Goal: Transaction & Acquisition: Purchase product/service

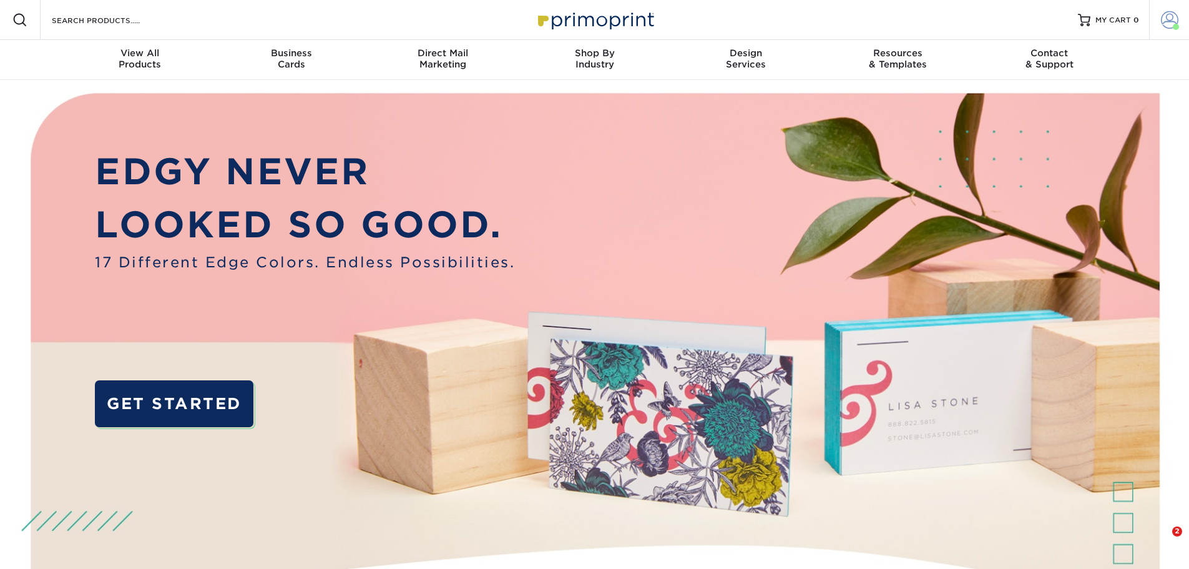
click at [1162, 23] on span at bounding box center [1169, 19] width 17 height 17
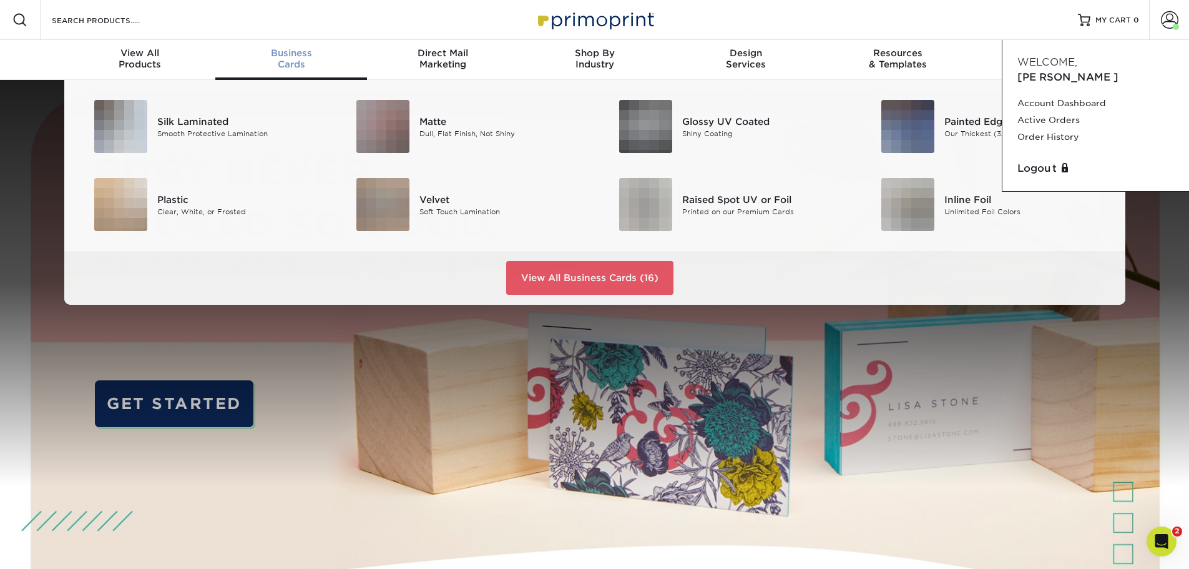
click at [282, 53] on span "Business" at bounding box center [291, 52] width 152 height 11
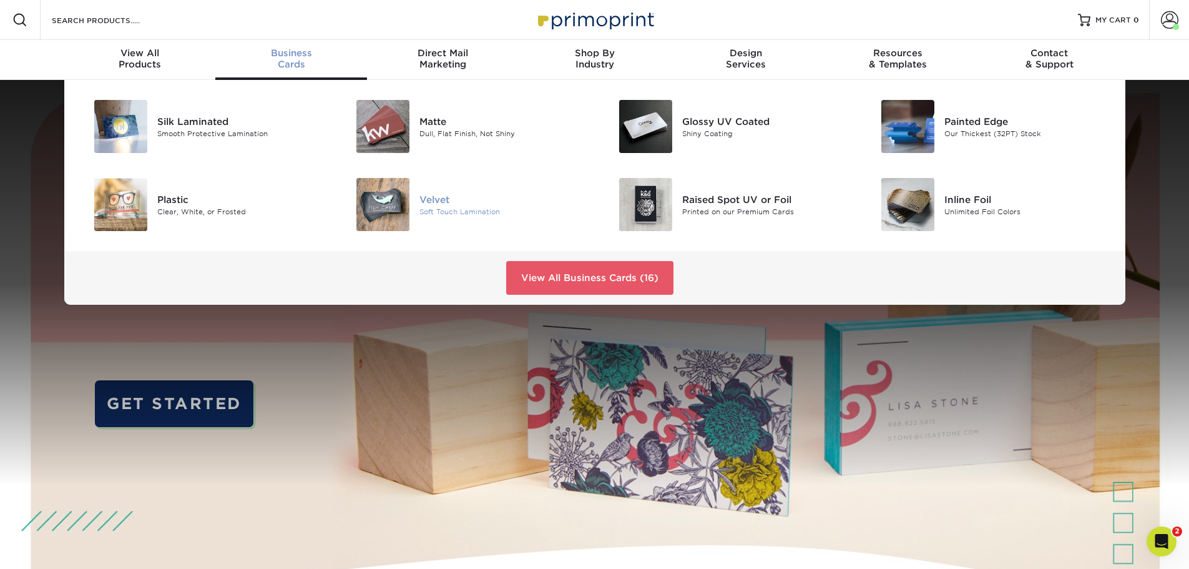
click at [390, 207] on img at bounding box center [382, 204] width 53 height 53
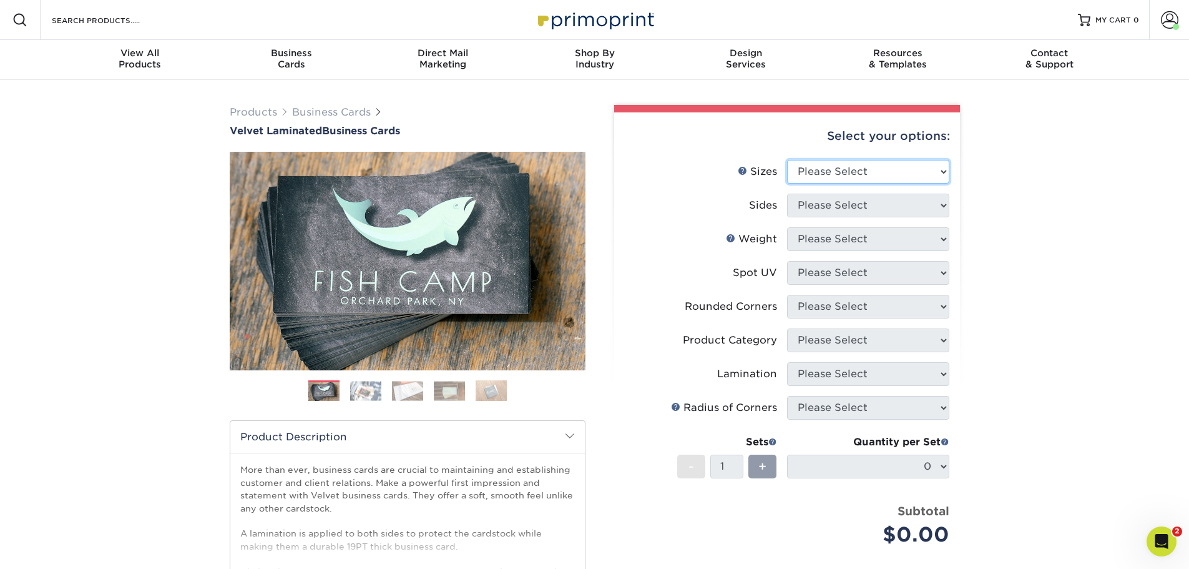
click at [856, 174] on select "Please Select 1.5" x 3.5" - Mini 1.75" x 3.5" - Mini 2" x 2" - Square 2" x 3" -…" at bounding box center [868, 172] width 162 height 24
select select "2.00x3.50"
click at [787, 160] on select "Please Select 1.5" x 3.5" - Mini 1.75" x 3.5" - Mini 2" x 2" - Square 2" x 3" -…" at bounding box center [868, 172] width 162 height 24
click at [885, 202] on select "Please Select Print Both Sides Print Front Only" at bounding box center [868, 206] width 162 height 24
select select "13abbda7-1d64-4f25-8bb2-c179b224825d"
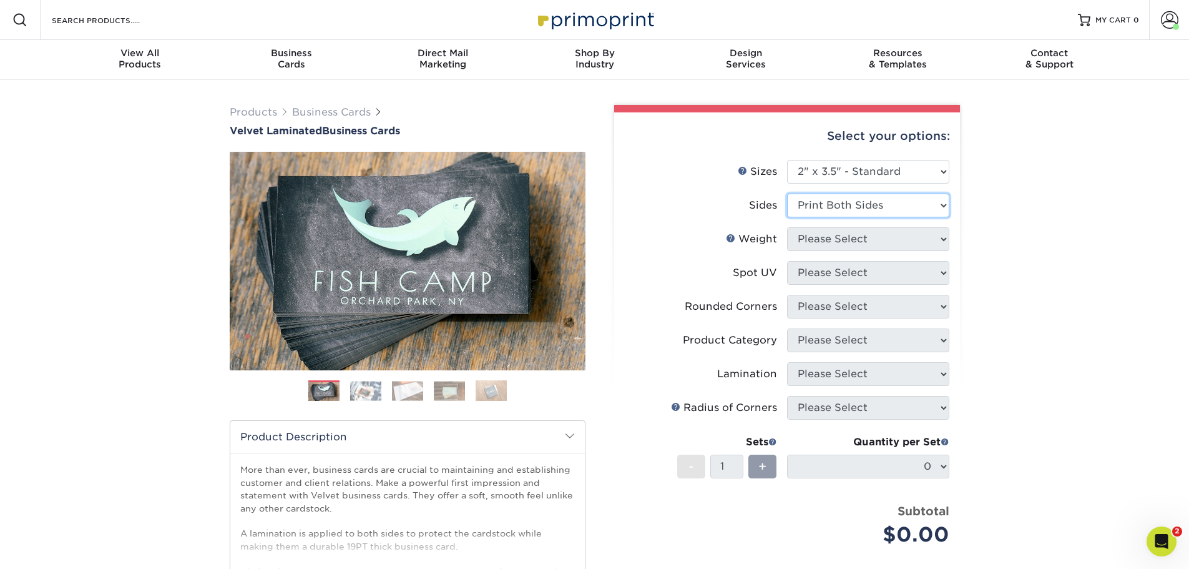
click at [787, 194] on select "Please Select Print Both Sides Print Front Only" at bounding box center [868, 206] width 162 height 24
click at [878, 245] on select "Please Select 16PT" at bounding box center [868, 239] width 162 height 24
select select "16PT"
click at [787, 227] on select "Please Select 16PT" at bounding box center [868, 239] width 162 height 24
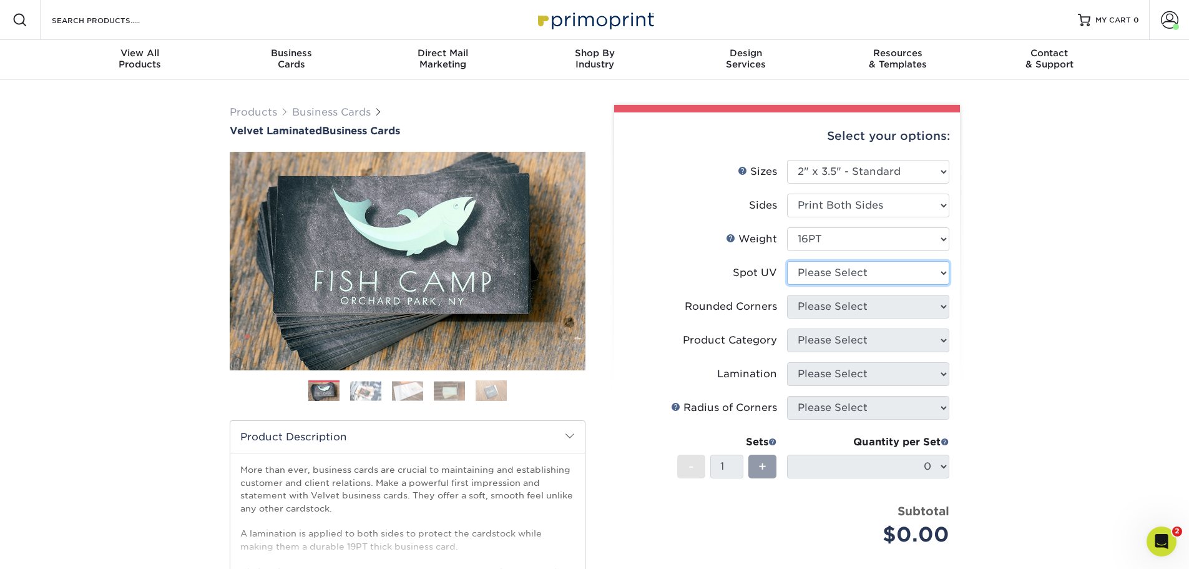
click at [873, 276] on select "Please Select No Spot UV Front and Back (Both Sides) Front Only Back Only" at bounding box center [868, 273] width 162 height 24
select select "0"
click at [787, 261] on select "Please Select No Spot UV Front and Back (Both Sides) Front Only Back Only" at bounding box center [868, 273] width 162 height 24
click at [863, 307] on select "Please Select Yes - Round 2 Corners Yes - Round 4 Corners No" at bounding box center [868, 307] width 162 height 24
select select "7672df9e-0e0a-464d-8e1f-920c575e4da3"
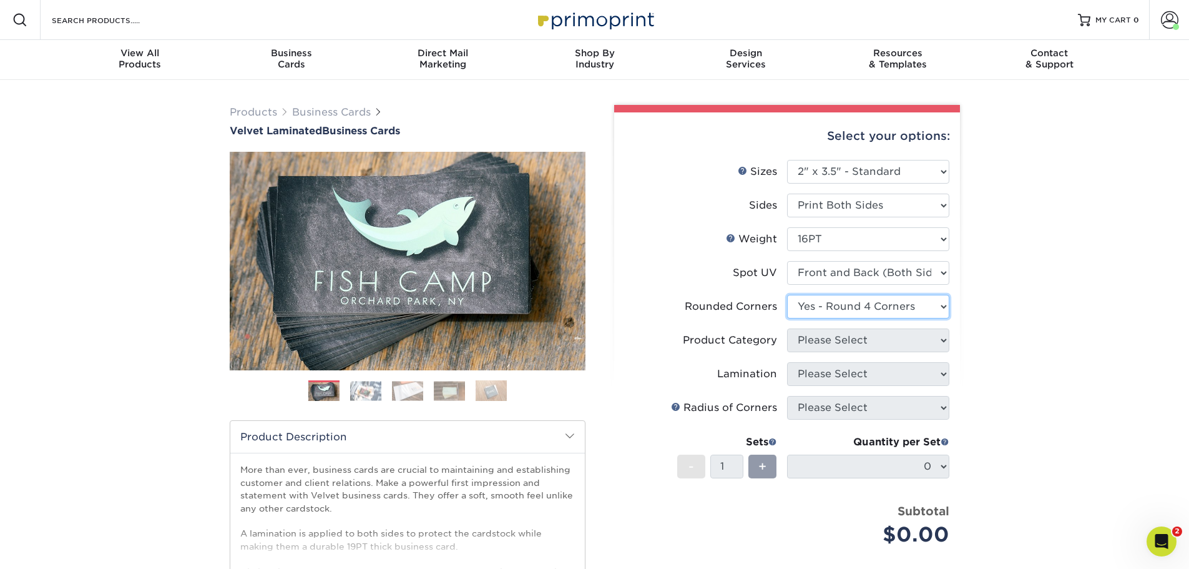
click at [787, 295] on select "Please Select Yes - Round 2 Corners Yes - Round 4 Corners No" at bounding box center [868, 307] width 162 height 24
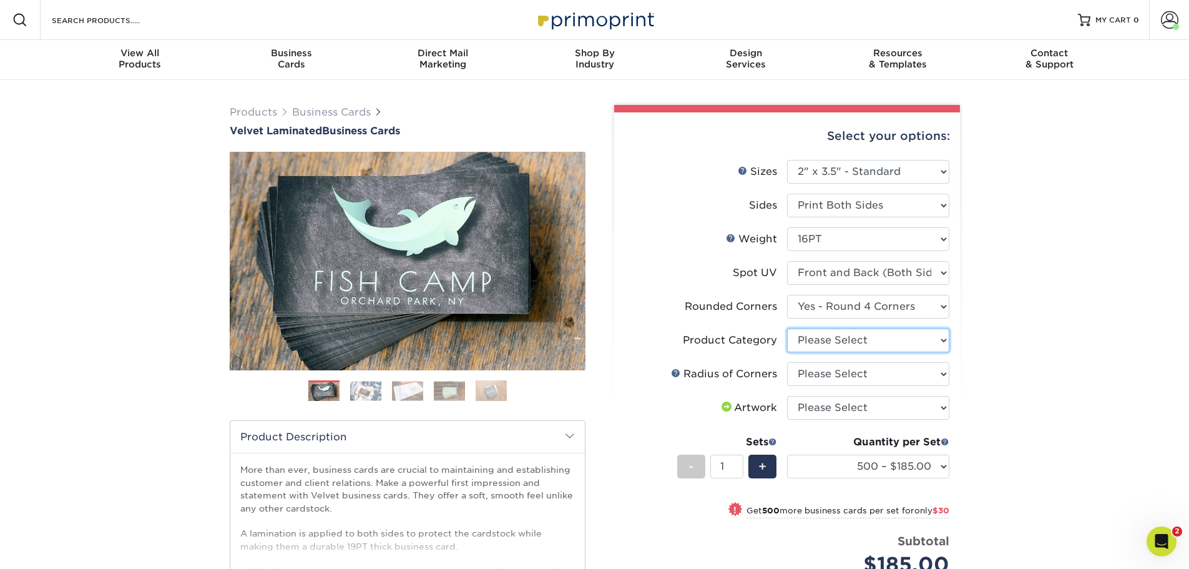
click at [835, 336] on select "Please Select Business Cards" at bounding box center [868, 340] width 162 height 24
select select "3b5148f1-0588-4f88-a218-97bcfdce65c1"
click at [787, 328] on select "Please Select Business Cards" at bounding box center [868, 340] width 162 height 24
click at [835, 373] on select "Please Select Rounded 1/8" Rounded 1/4"" at bounding box center [868, 374] width 162 height 24
select select "589680c7-ee9a-431b-9d12-d7aeb1386a97"
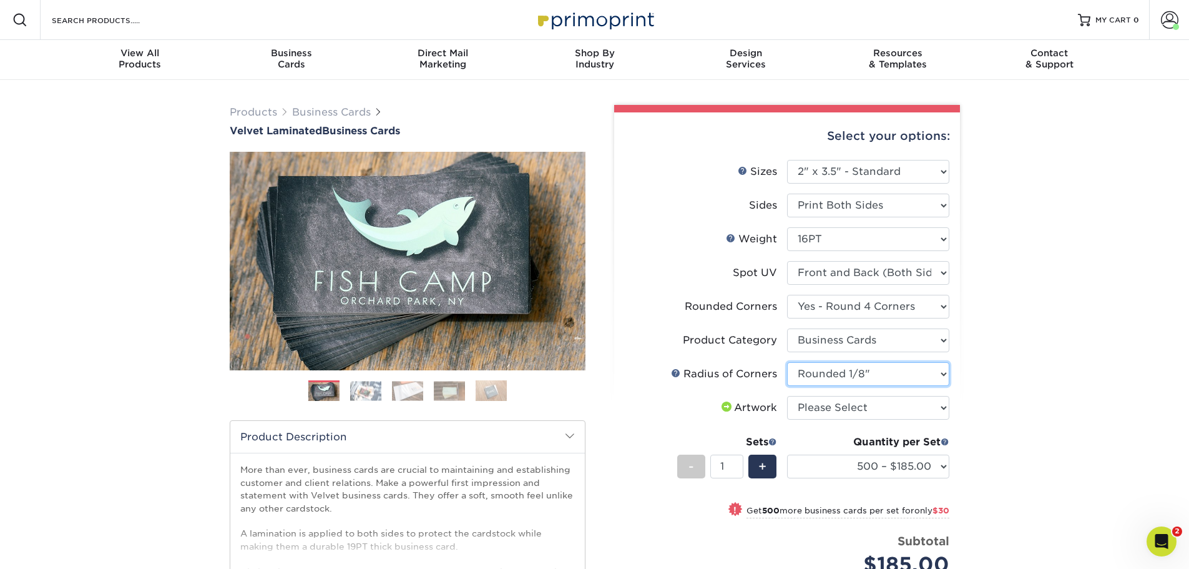
click at [787, 362] on select "Please Select Rounded 1/8" Rounded 1/4"" at bounding box center [868, 374] width 162 height 24
click at [836, 406] on select "Please Select I will upload files I need a design - $100" at bounding box center [868, 408] width 162 height 24
select select "upload"
click at [787, 396] on select "Please Select I will upload files I need a design - $100" at bounding box center [868, 408] width 162 height 24
click at [913, 466] on select "500 – $185.00 1000 – $215.00 2500 – $518.00 5000 – $869.00 10000 – $1557.00" at bounding box center [868, 466] width 162 height 24
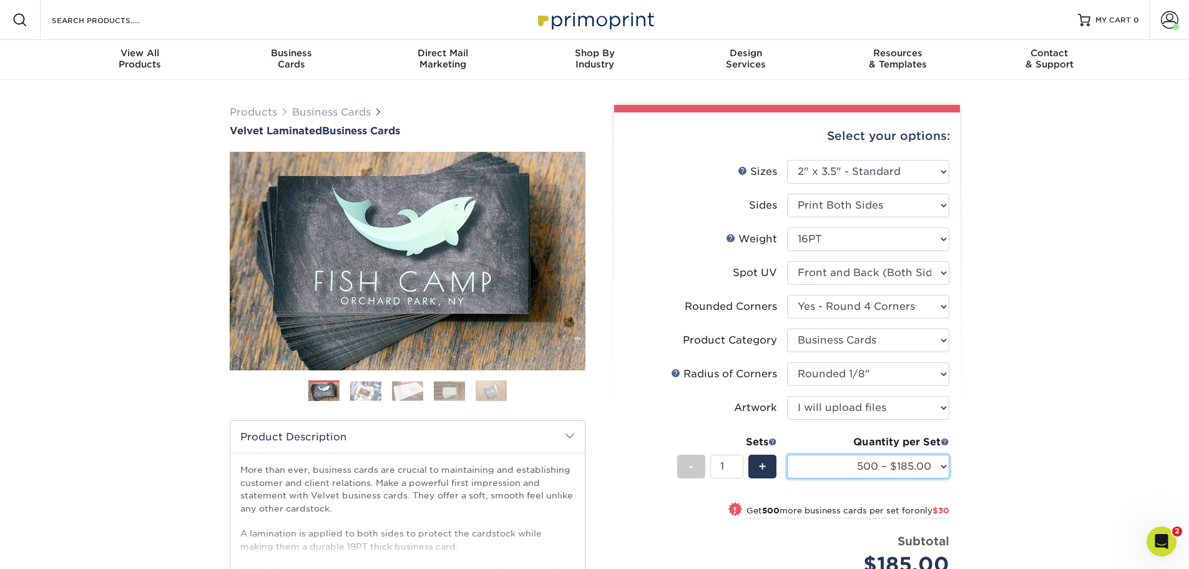
click at [787, 454] on select "500 – $185.00 1000 – $215.00 2500 – $518.00 5000 – $869.00 10000 – $1557.00" at bounding box center [868, 466] width 162 height 24
click at [297, 61] on div "Business Cards" at bounding box center [291, 58] width 152 height 22
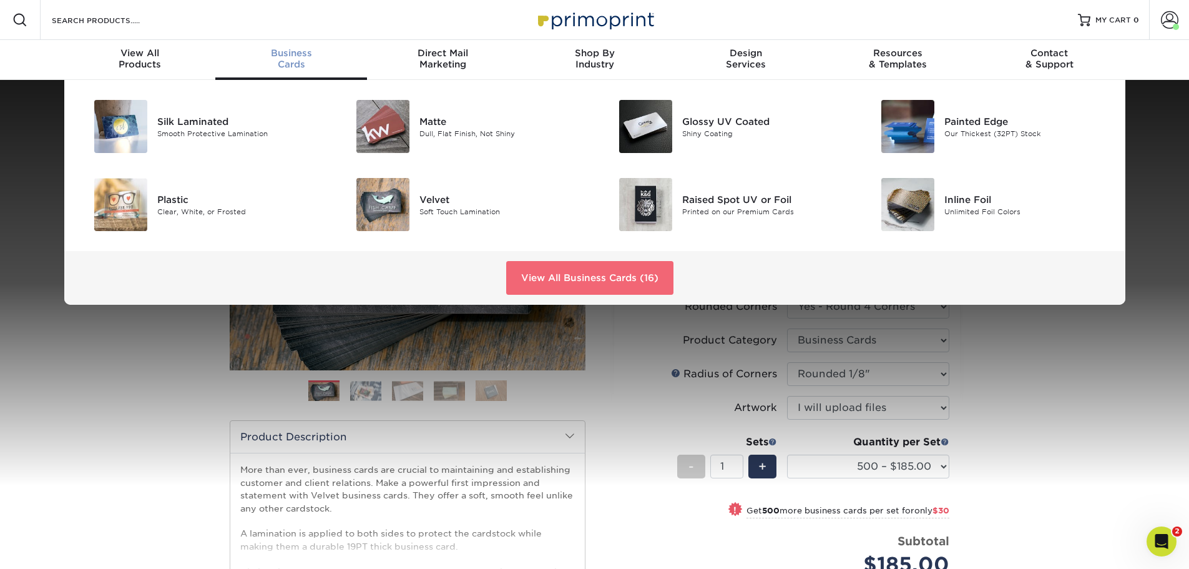
drag, startPoint x: 635, startPoint y: 270, endPoint x: 663, endPoint y: 276, distance: 28.6
click at [635, 271] on link "View All Business Cards (16)" at bounding box center [589, 278] width 167 height 34
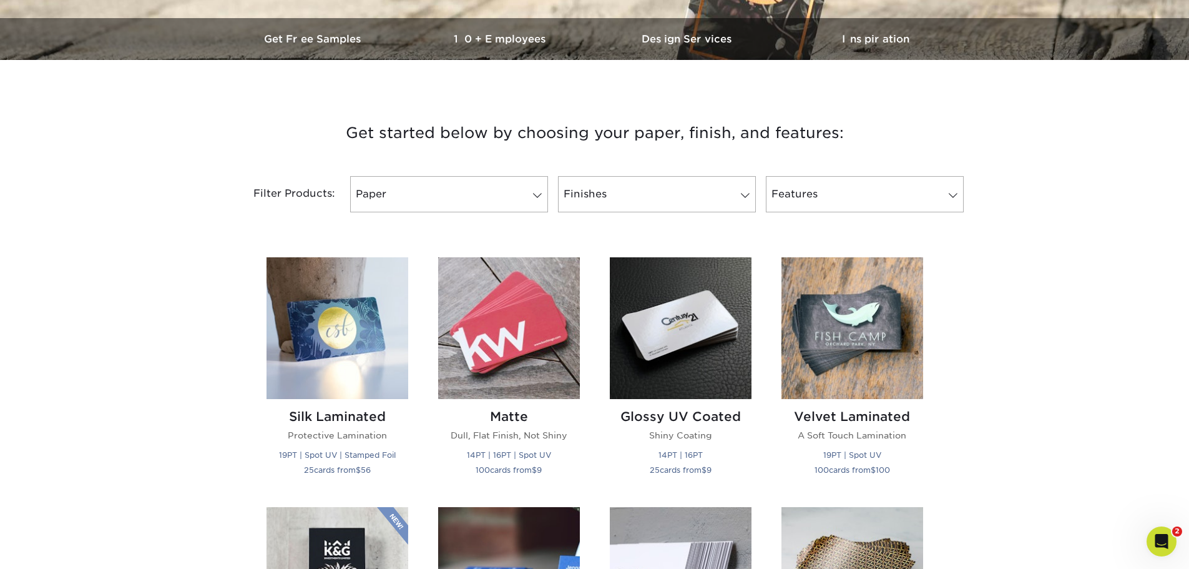
scroll to position [375, 0]
click at [493, 181] on link "Paper" at bounding box center [449, 193] width 198 height 36
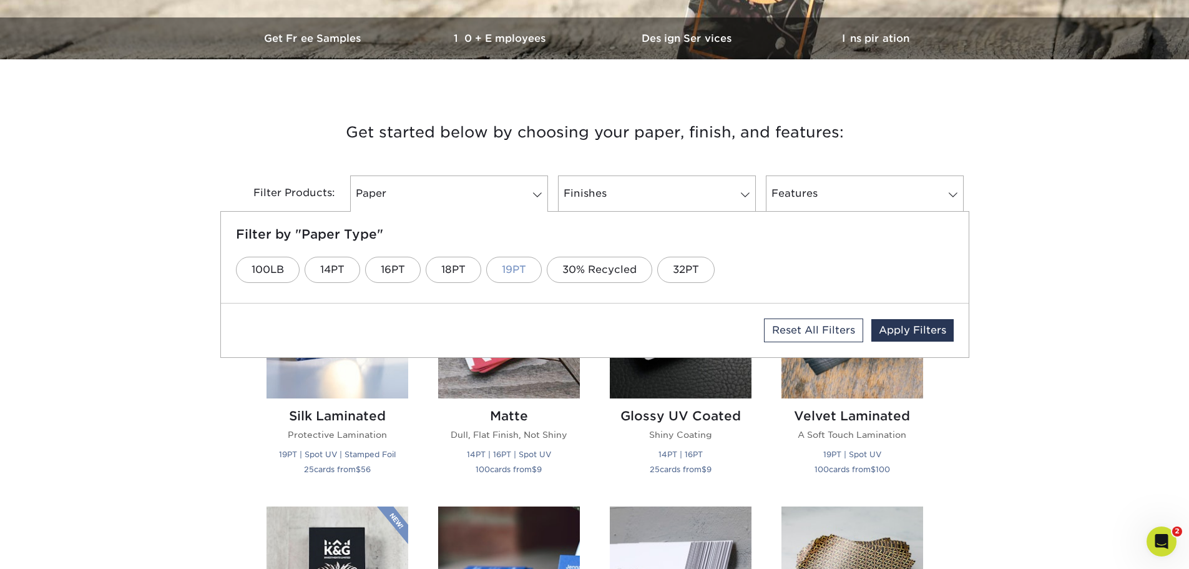
click at [509, 268] on link "19PT" at bounding box center [514, 270] width 56 height 26
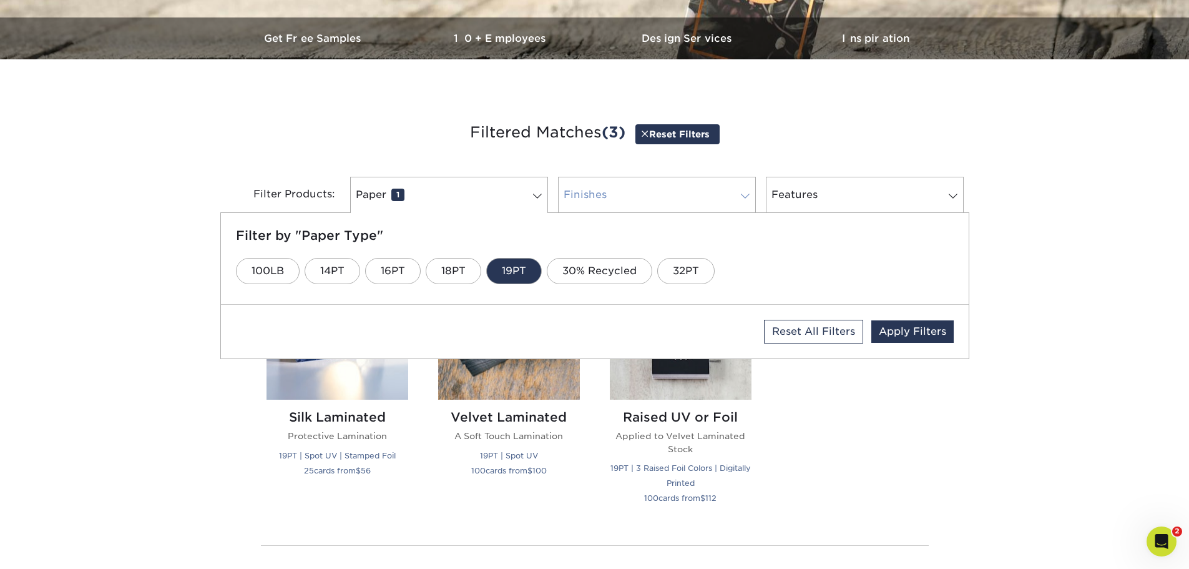
click at [626, 192] on link "Finishes 0" at bounding box center [657, 195] width 198 height 36
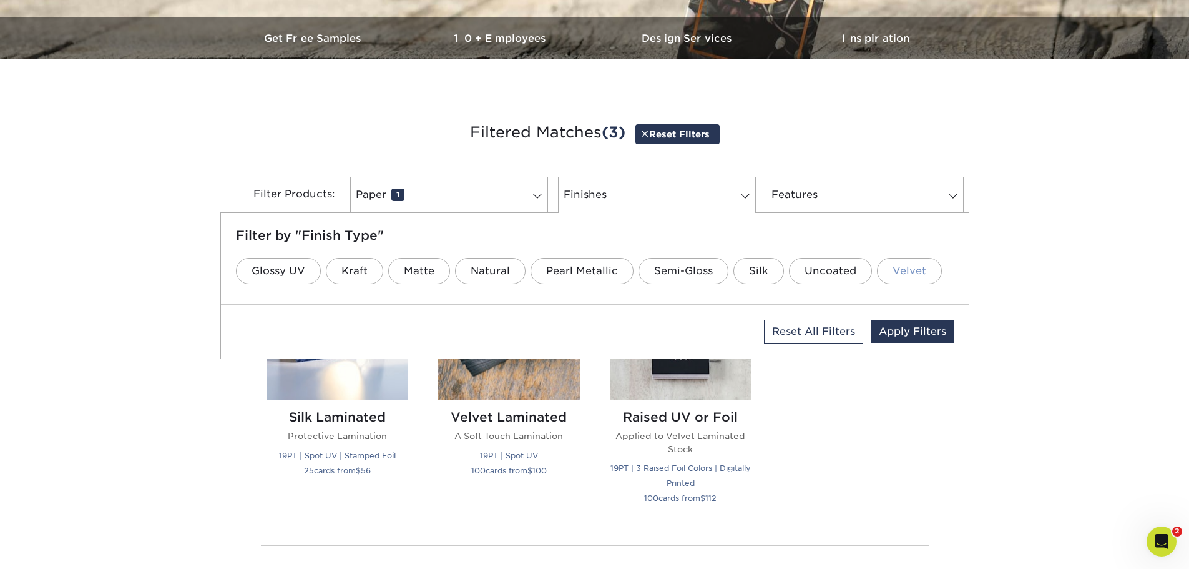
click at [909, 277] on link "Velvet" at bounding box center [909, 271] width 65 height 26
click at [800, 201] on link "Features 0" at bounding box center [865, 195] width 198 height 36
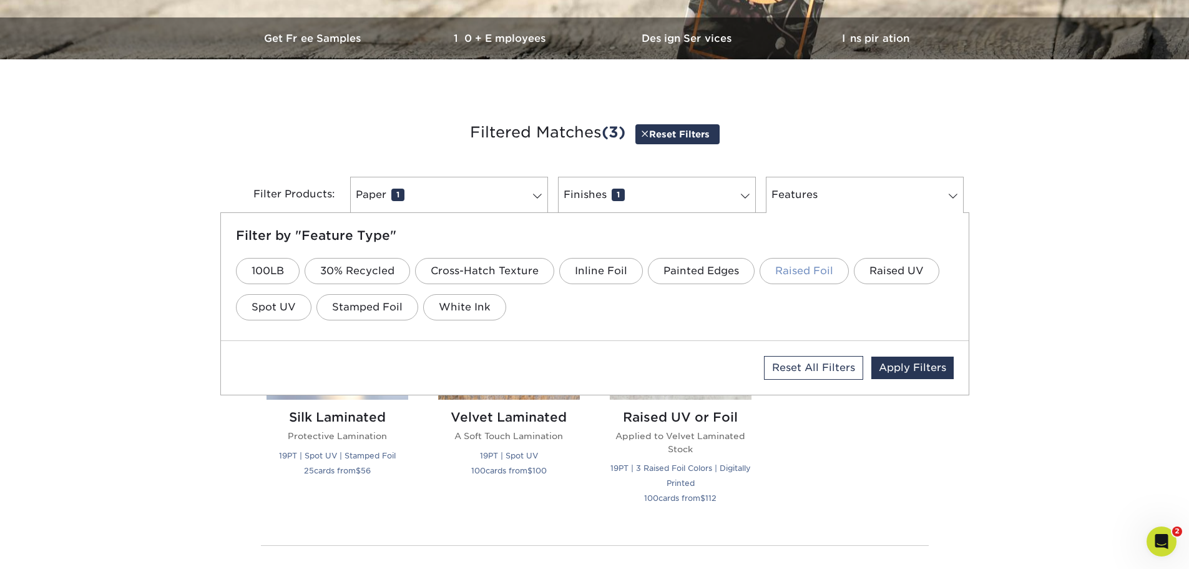
click at [793, 272] on link "Raised Foil" at bounding box center [804, 271] width 89 height 26
click at [917, 364] on link "Apply Filters" at bounding box center [912, 367] width 82 height 22
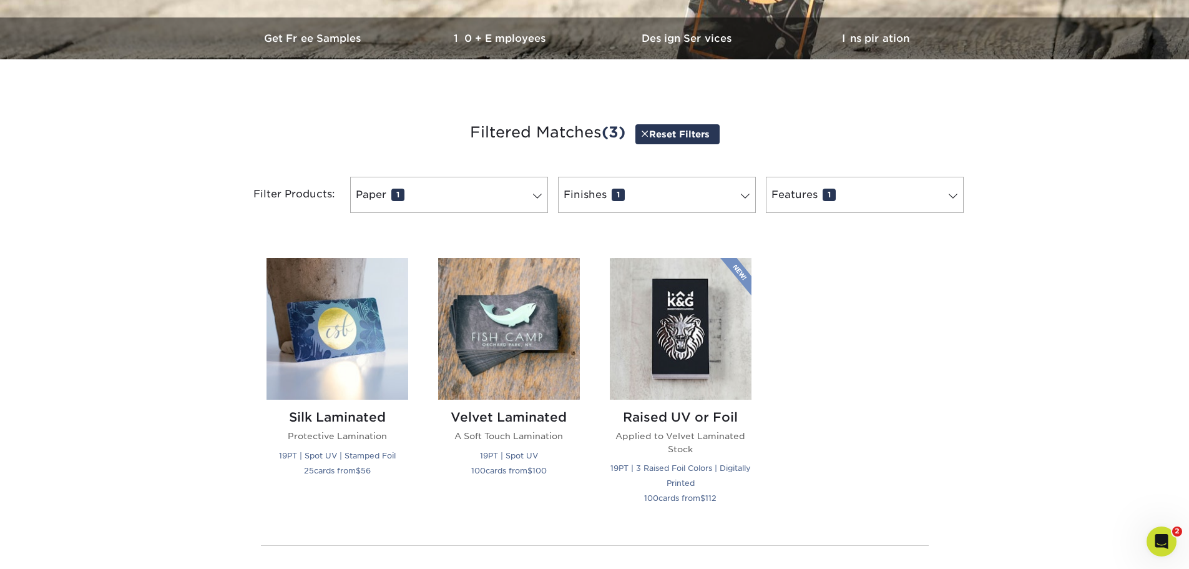
click at [679, 130] on link "Reset Filters" at bounding box center [677, 133] width 84 height 19
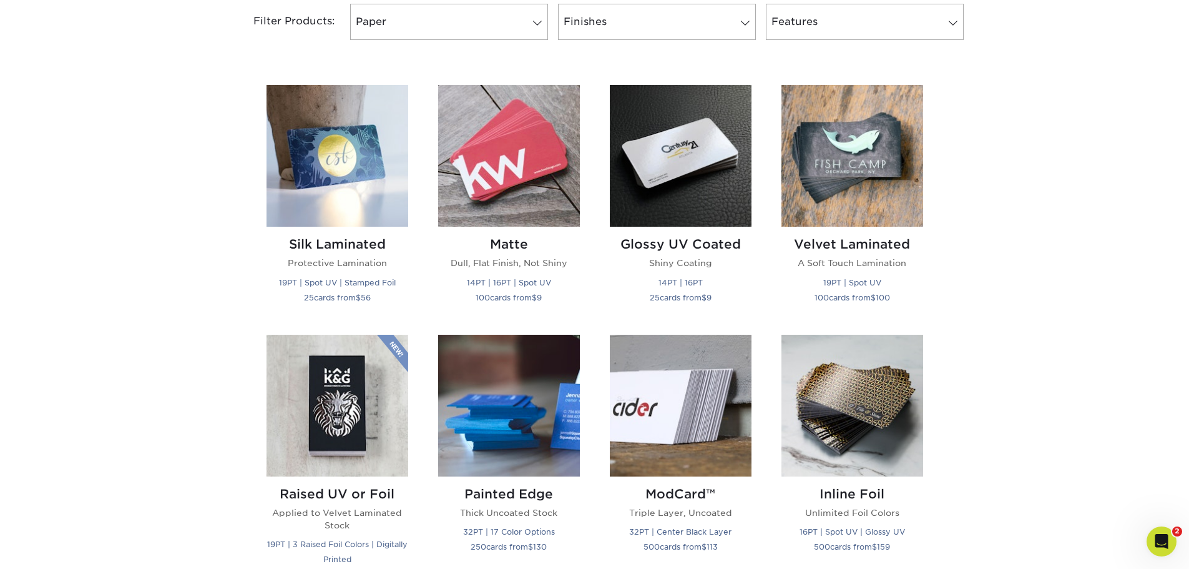
scroll to position [437, 0]
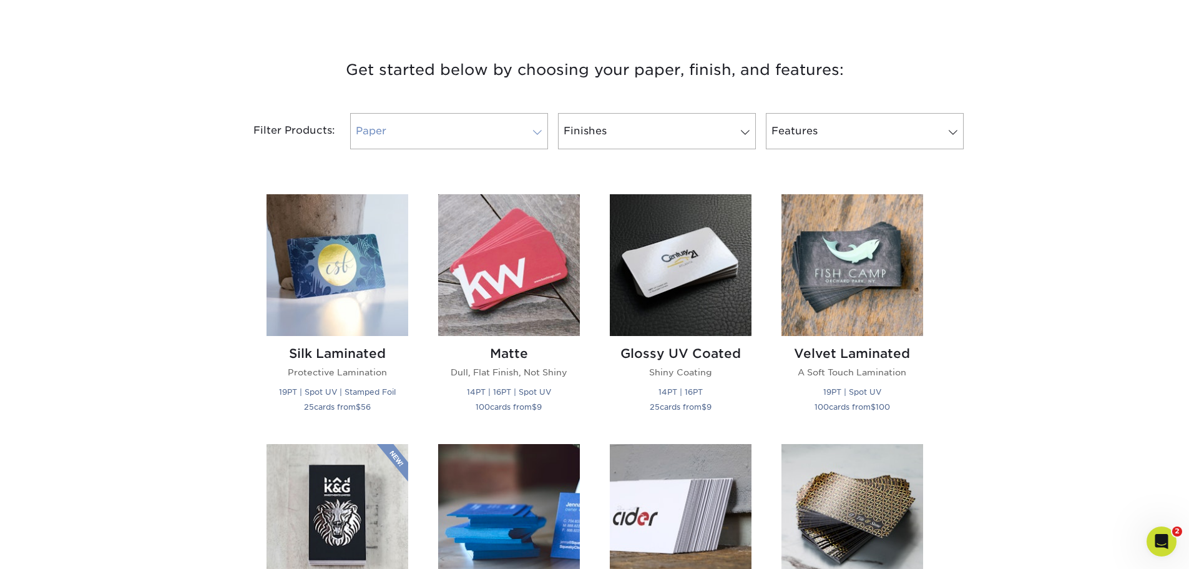
click at [434, 124] on link "Paper 0" at bounding box center [449, 131] width 198 height 36
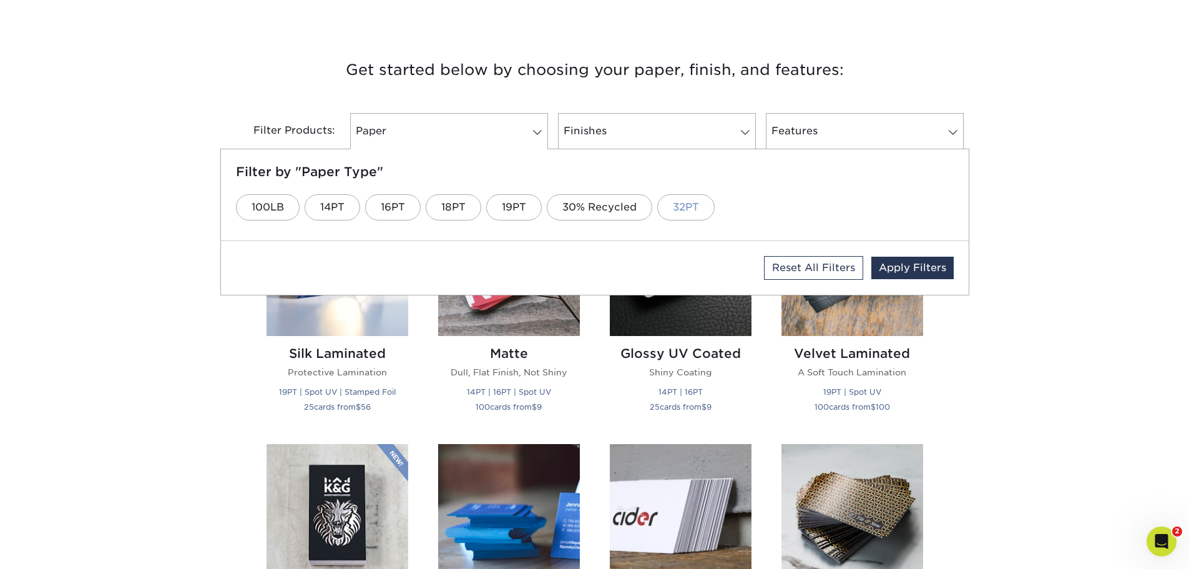
click at [693, 208] on link "32PT" at bounding box center [685, 207] width 57 height 26
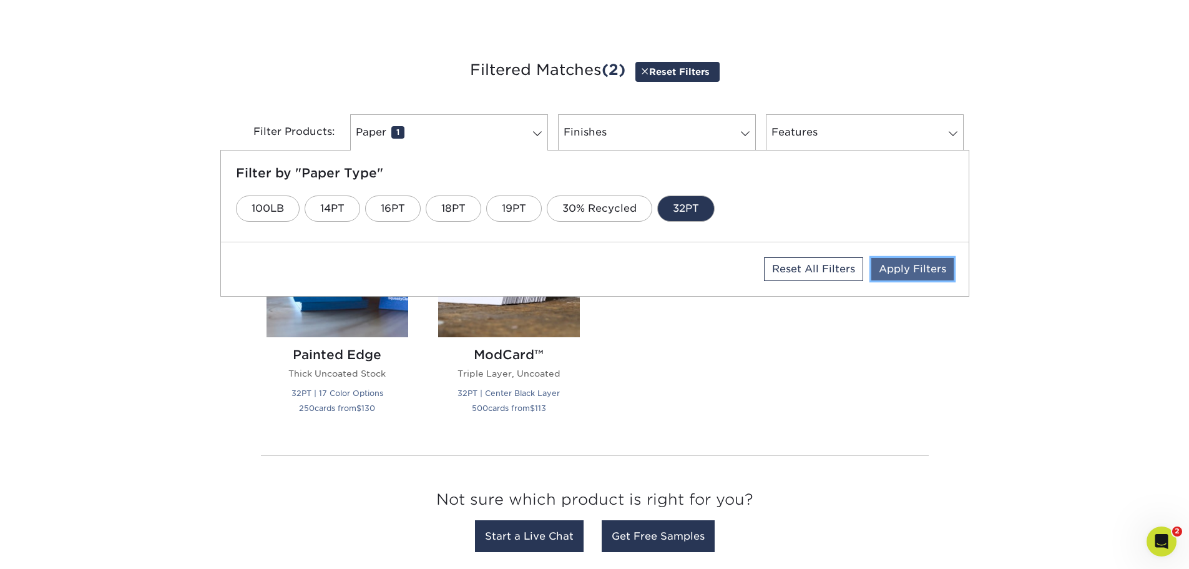
click at [939, 260] on link "Apply Filters" at bounding box center [912, 269] width 82 height 22
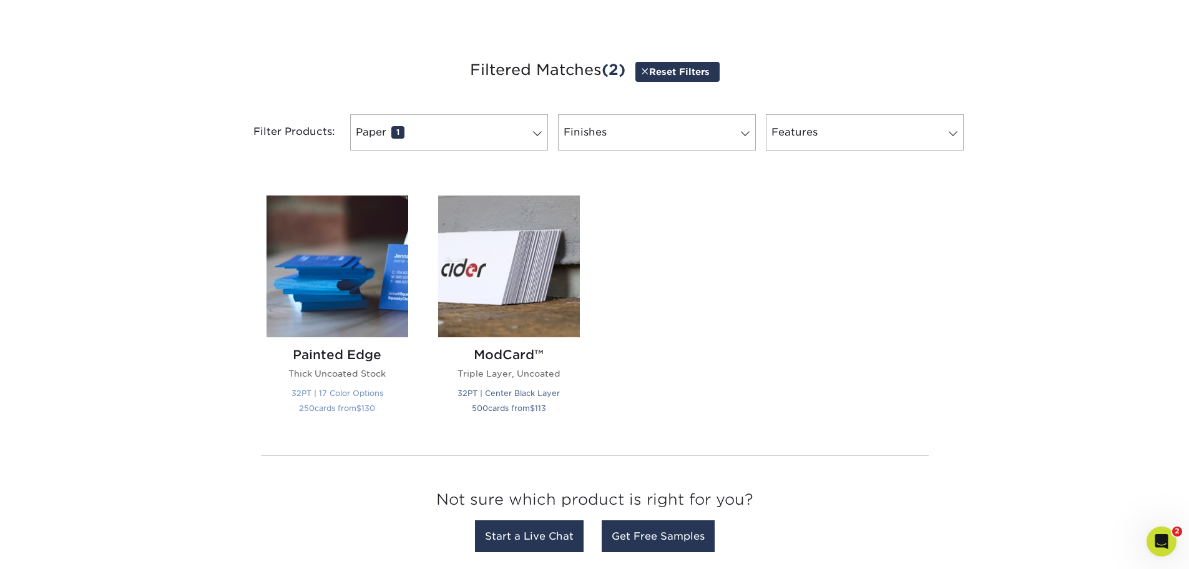
click at [366, 280] on img at bounding box center [338, 266] width 142 height 142
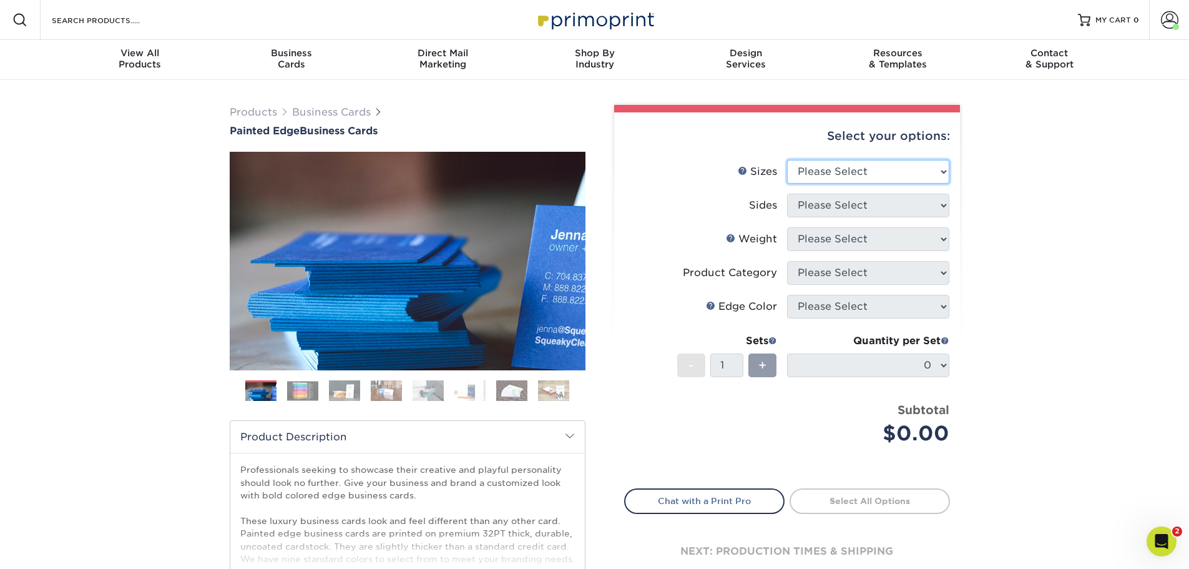
click at [855, 174] on select "Please Select 2" x 3.5" - Standard 2.125" x 3.375" - European 2.5" x 2.5" - Squ…" at bounding box center [868, 172] width 162 height 24
select select "2.00x3.50"
click at [787, 160] on select "Please Select 2" x 3.5" - Standard 2.125" x 3.375" - European 2.5" x 2.5" - Squ…" at bounding box center [868, 172] width 162 height 24
click at [866, 211] on select "Please Select Print Both Sides Print Front Only" at bounding box center [868, 206] width 162 height 24
select select "13abbda7-1d64-4f25-8bb2-c179b224825d"
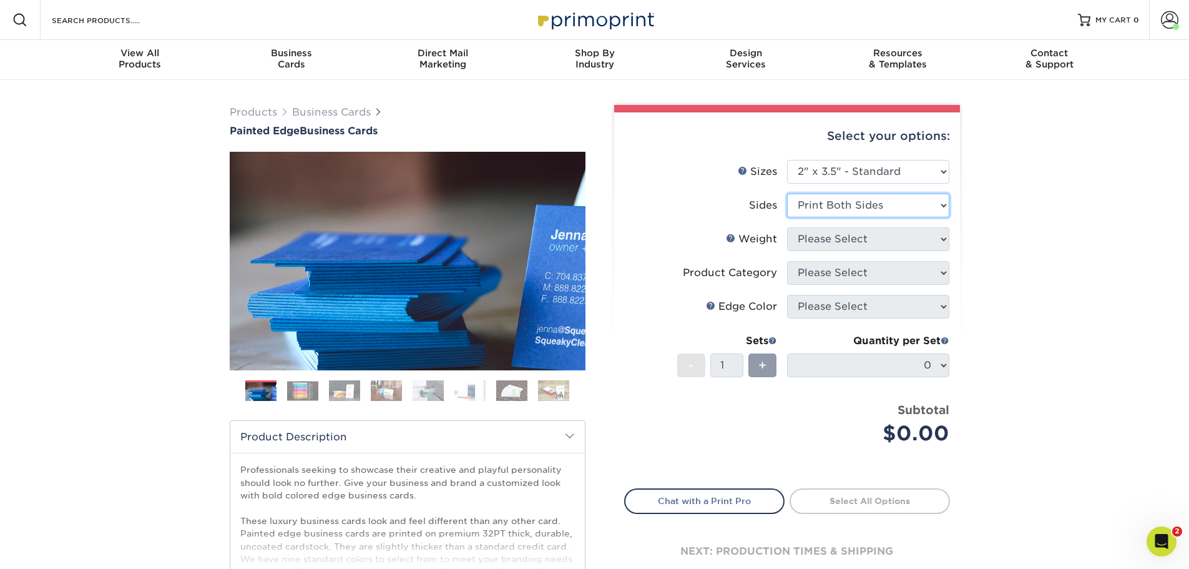
click at [787, 194] on select "Please Select Print Both Sides Print Front Only" at bounding box center [868, 206] width 162 height 24
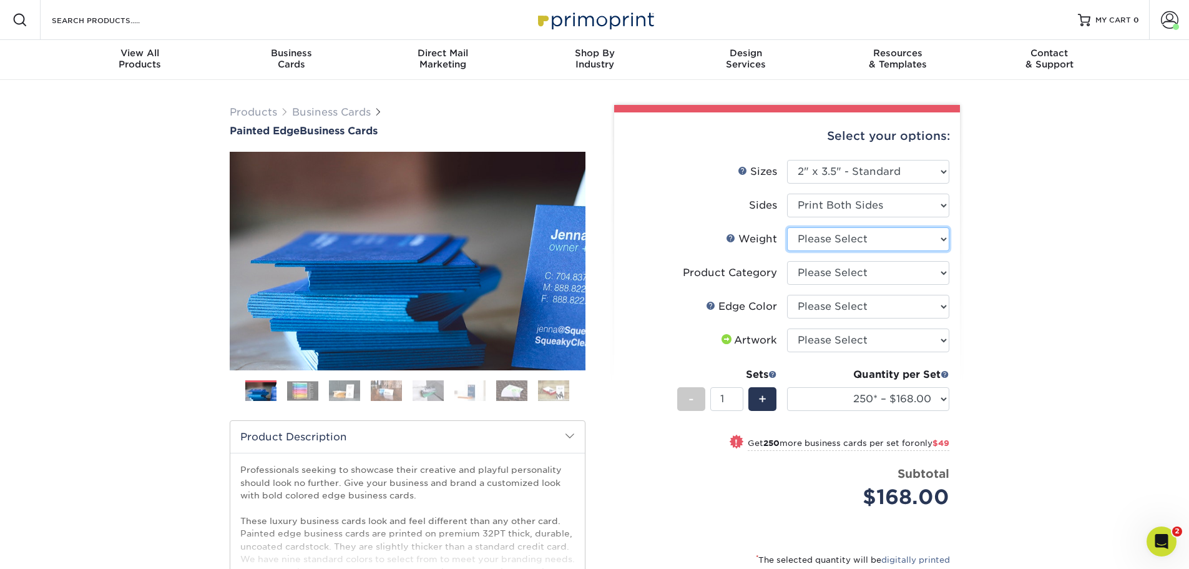
click at [876, 242] on select "Please Select 32PTUC" at bounding box center [868, 239] width 162 height 24
select select "32PTUC"
click at [787, 227] on select "Please Select 32PTUC" at bounding box center [868, 239] width 162 height 24
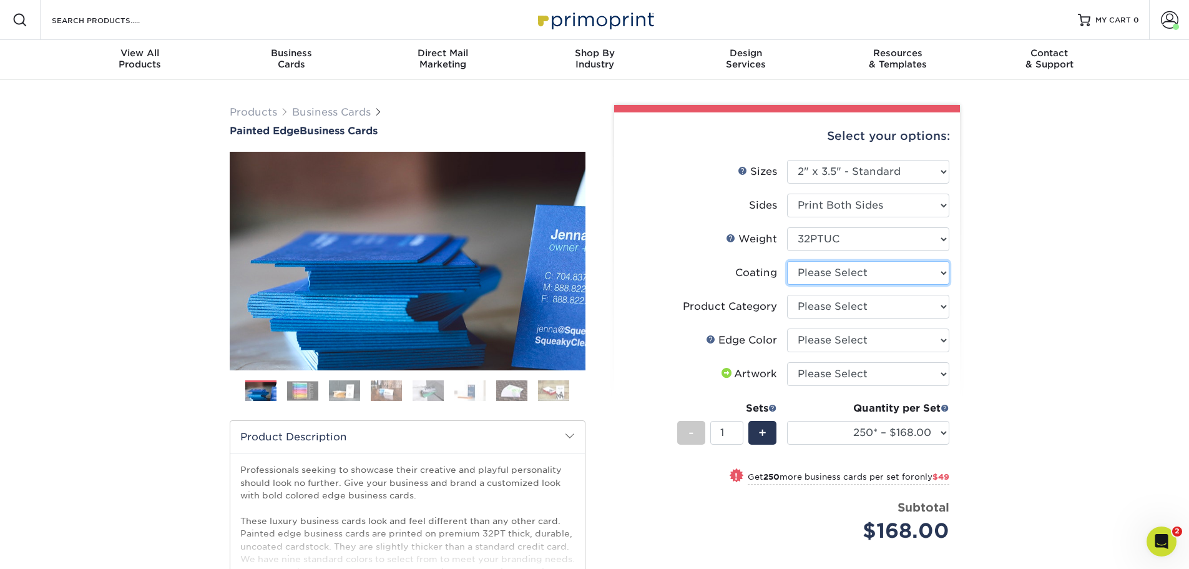
click at [871, 277] on select at bounding box center [868, 273] width 162 height 24
select select "3e7618de-abca-4bda-9f97-8b9129e913d8"
click at [787, 261] on select at bounding box center [868, 273] width 162 height 24
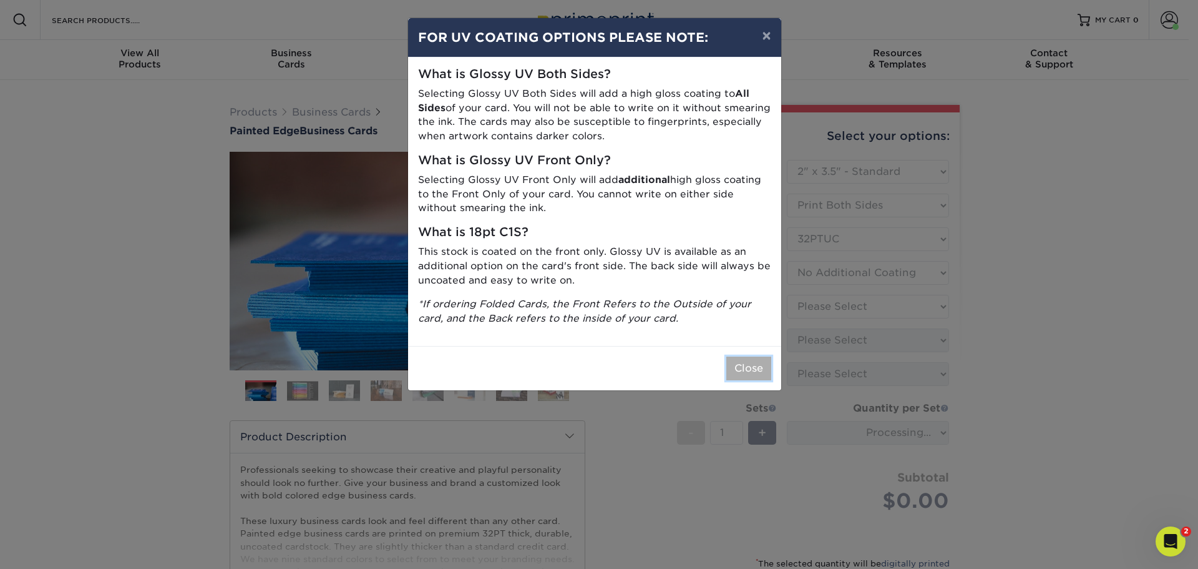
click at [753, 370] on button "Close" at bounding box center [749, 368] width 45 height 24
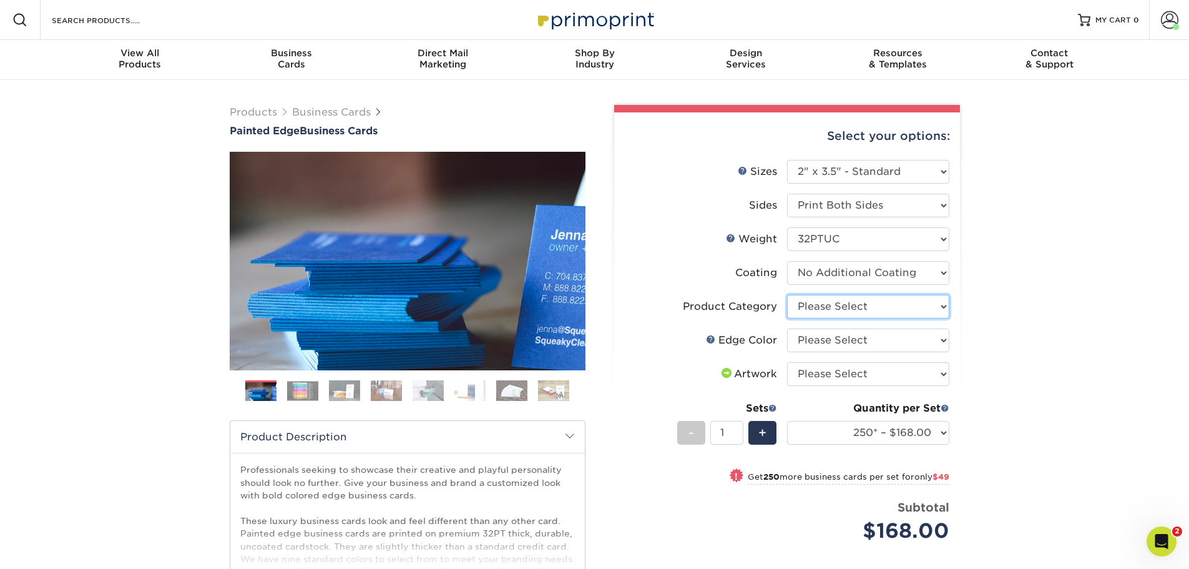
click at [875, 304] on select "Please Select Business Cards" at bounding box center [868, 307] width 162 height 24
select select "3b5148f1-0588-4f88-a218-97bcfdce65c1"
click at [787, 295] on select "Please Select Business Cards" at bounding box center [868, 307] width 162 height 24
click at [868, 345] on select "Please Select Charcoal Black Brown Blue Pearlescent Blue Pearlescent Gold Pearl…" at bounding box center [868, 340] width 162 height 24
select select "a1dd4f78-e5b3-498e-8232-956f7b80f10f"
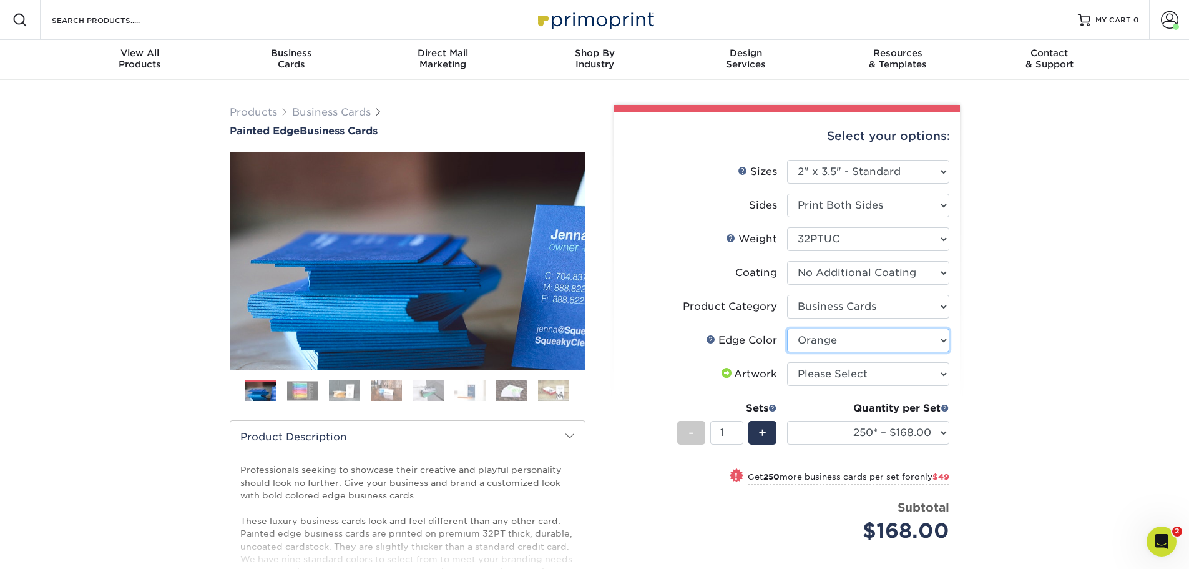
click at [787, 328] on select "Please Select Charcoal Black Brown Blue Pearlescent Blue Pearlescent Gold Pearl…" at bounding box center [868, 340] width 162 height 24
click at [865, 375] on select "Please Select I will upload files I need a design - $100" at bounding box center [868, 374] width 162 height 24
select select "upload"
click at [787, 362] on select "Please Select I will upload files I need a design - $100" at bounding box center [868, 374] width 162 height 24
click at [919, 434] on select "250* – $168.00 500* – $217.00 1000* – $339.00" at bounding box center [868, 433] width 162 height 24
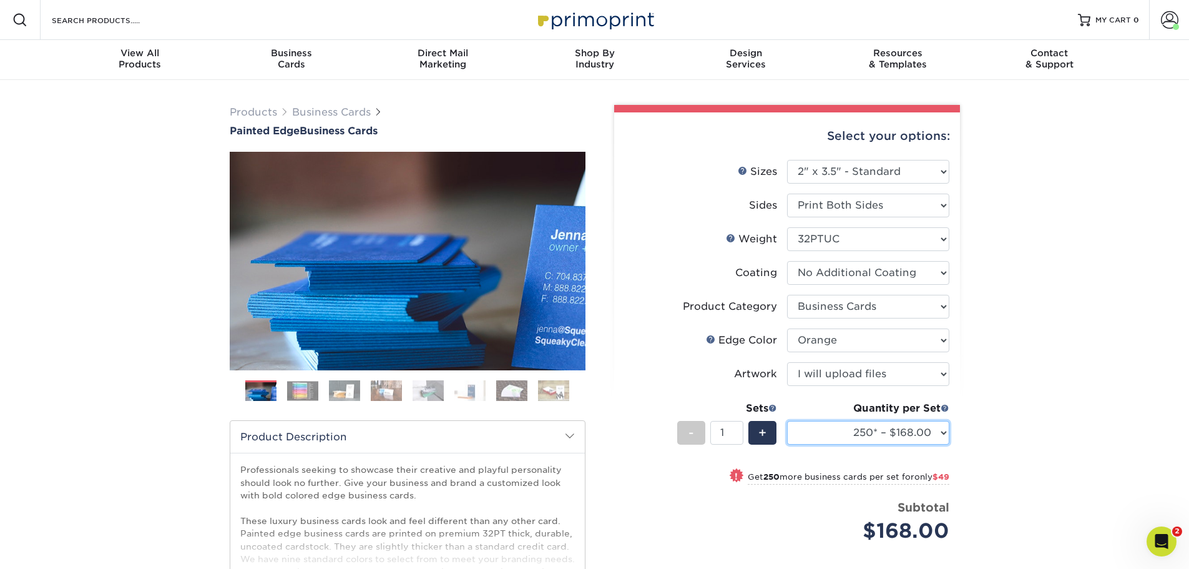
select select "1000* – $339.00"
click at [787, 421] on select "250* – $168.00 500* – $217.00 1000* – $339.00" at bounding box center [868, 433] width 162 height 24
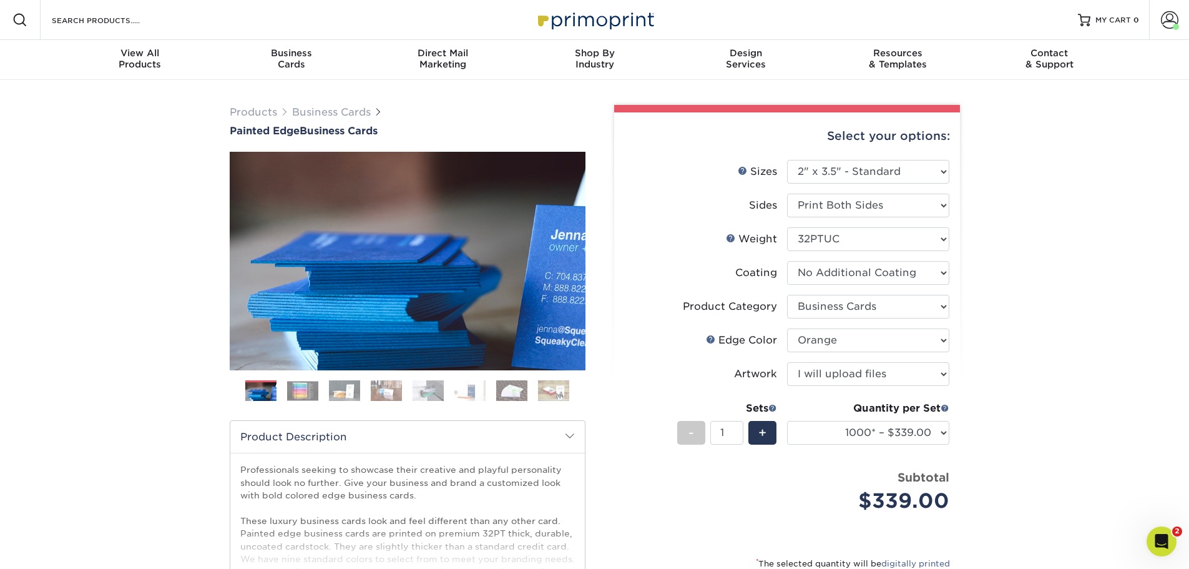
click at [317, 386] on img at bounding box center [302, 390] width 31 height 19
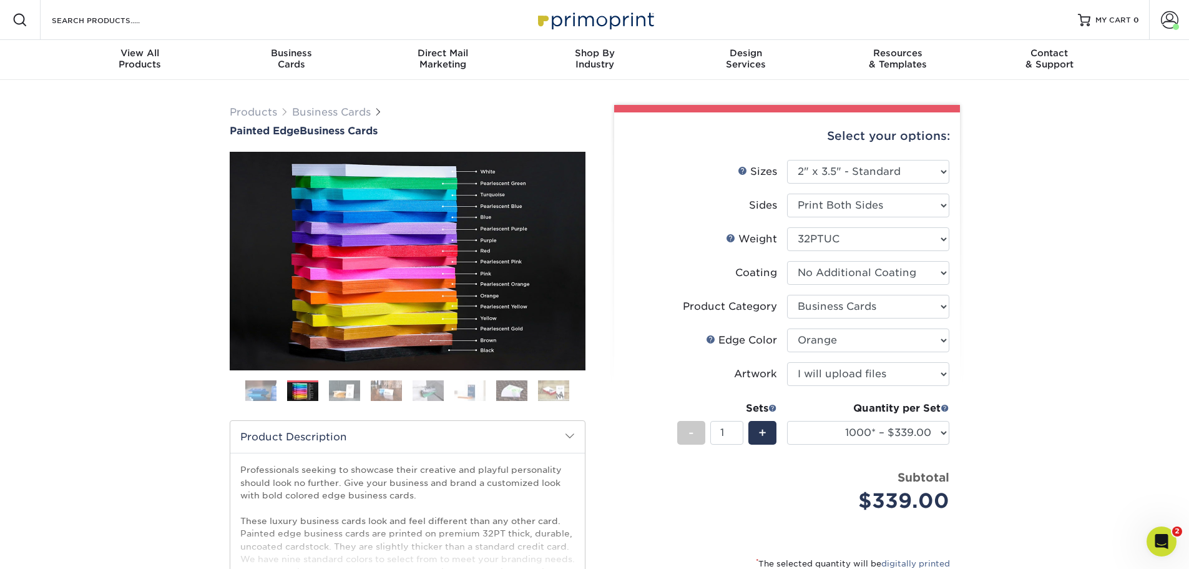
click at [347, 395] on img at bounding box center [344, 391] width 31 height 22
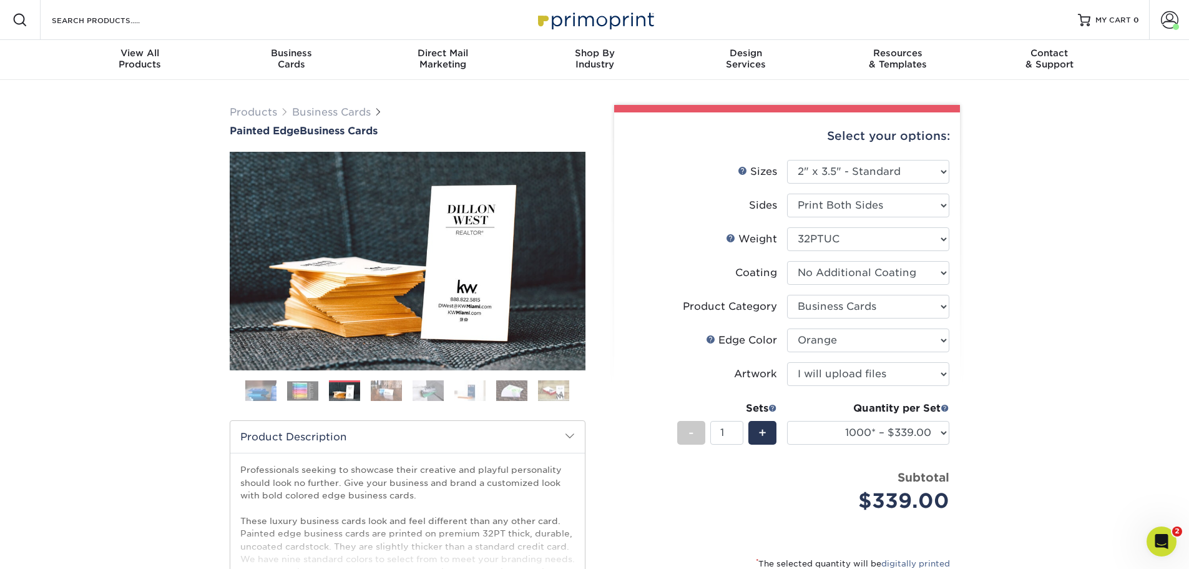
click at [303, 384] on img at bounding box center [302, 390] width 31 height 19
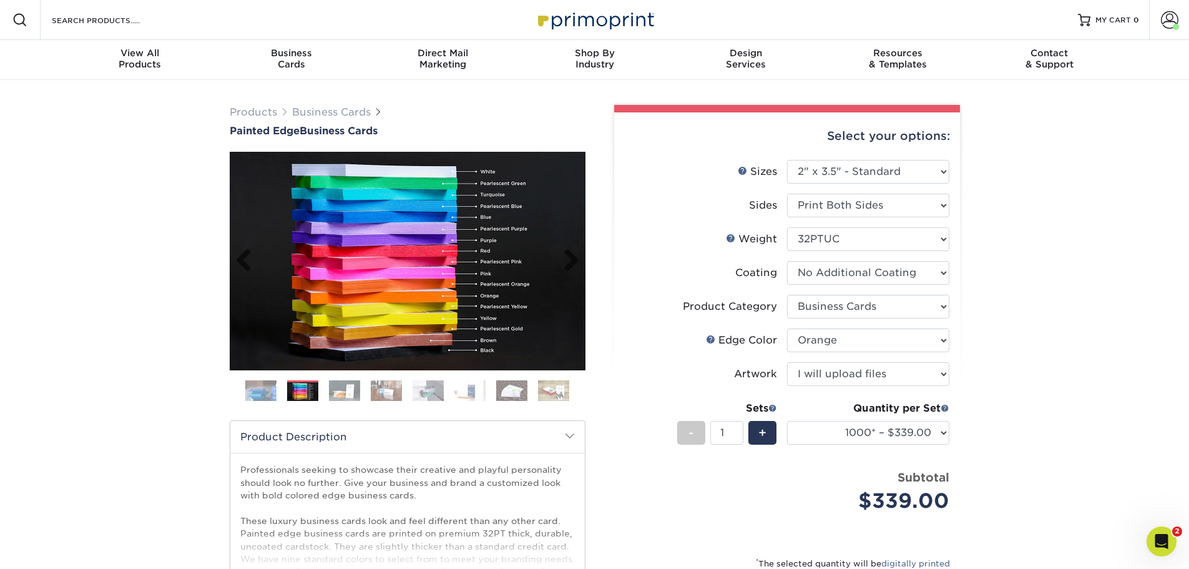
click at [392, 314] on img at bounding box center [408, 261] width 356 height 218
click at [391, 388] on img at bounding box center [386, 391] width 31 height 22
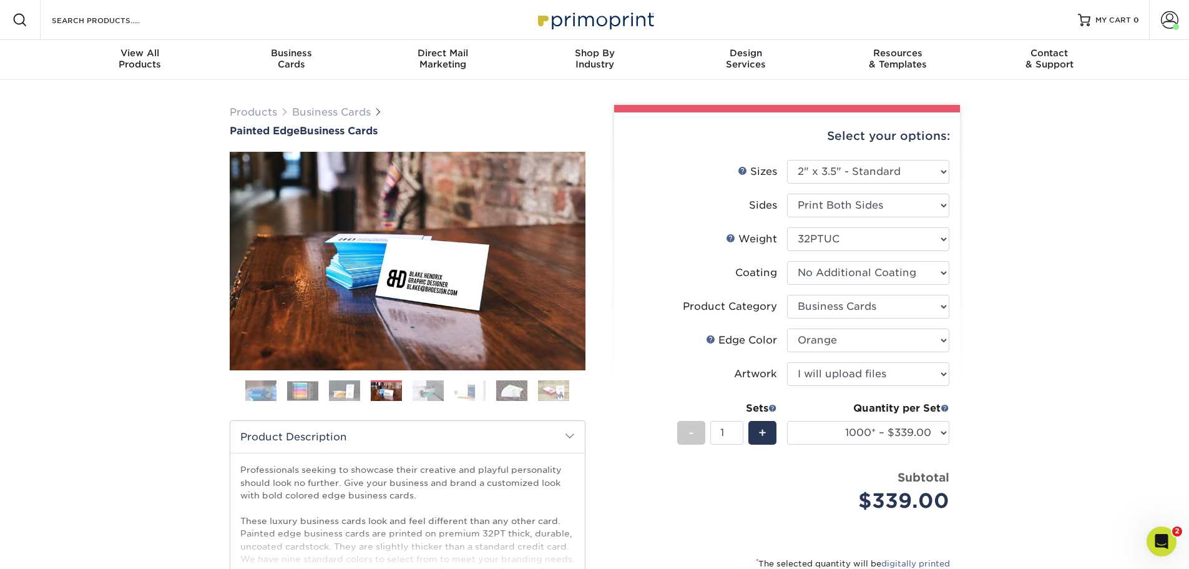
click at [438, 393] on img at bounding box center [428, 391] width 31 height 22
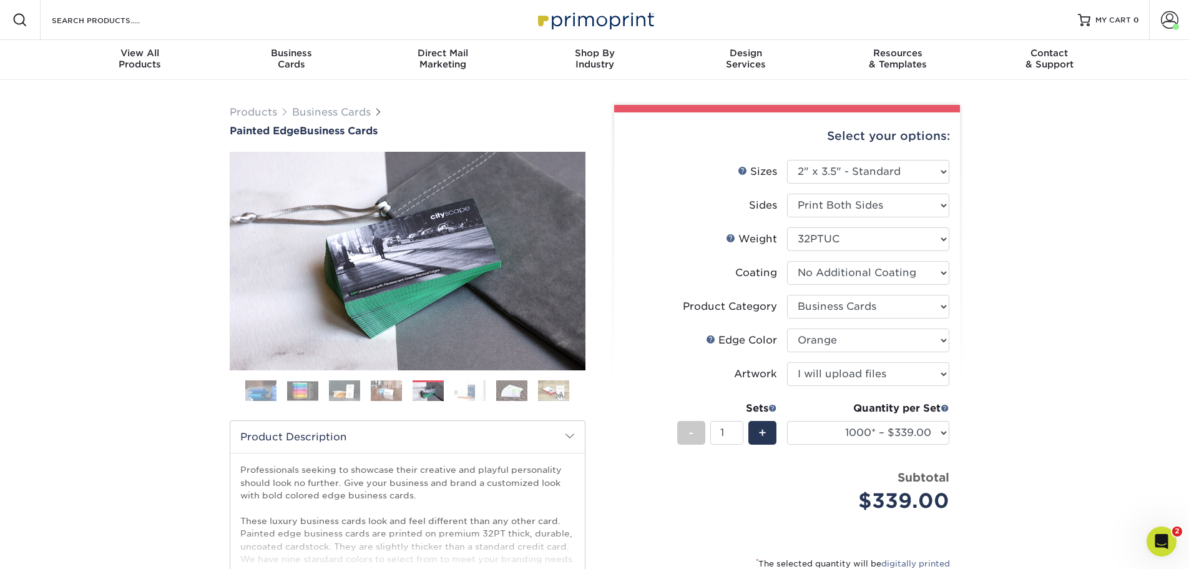
click at [465, 396] on img at bounding box center [469, 391] width 31 height 22
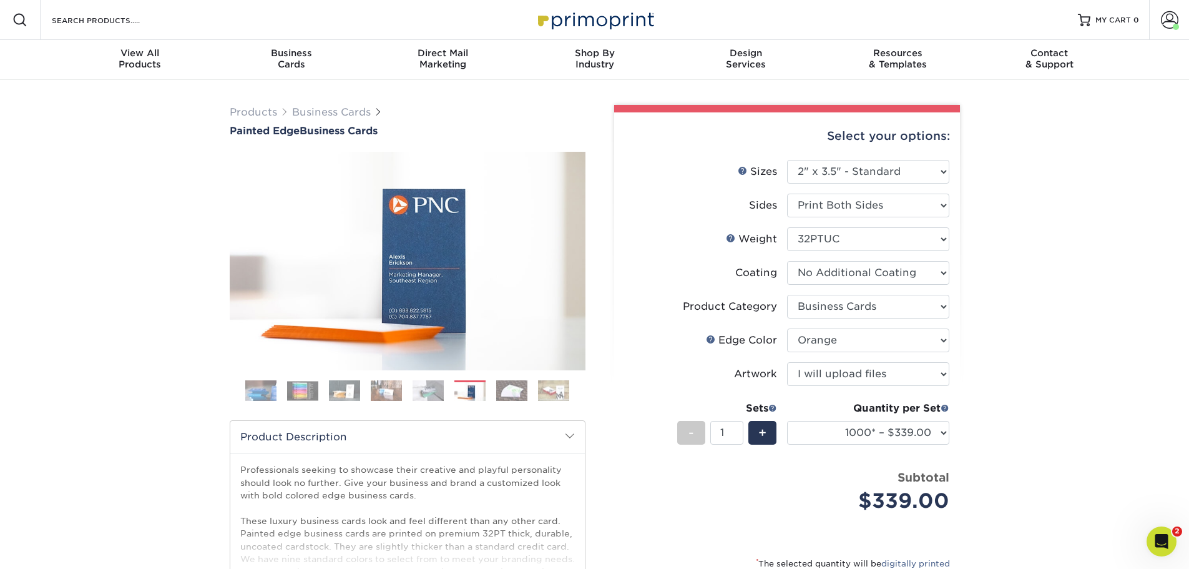
click at [513, 398] on img at bounding box center [511, 391] width 31 height 22
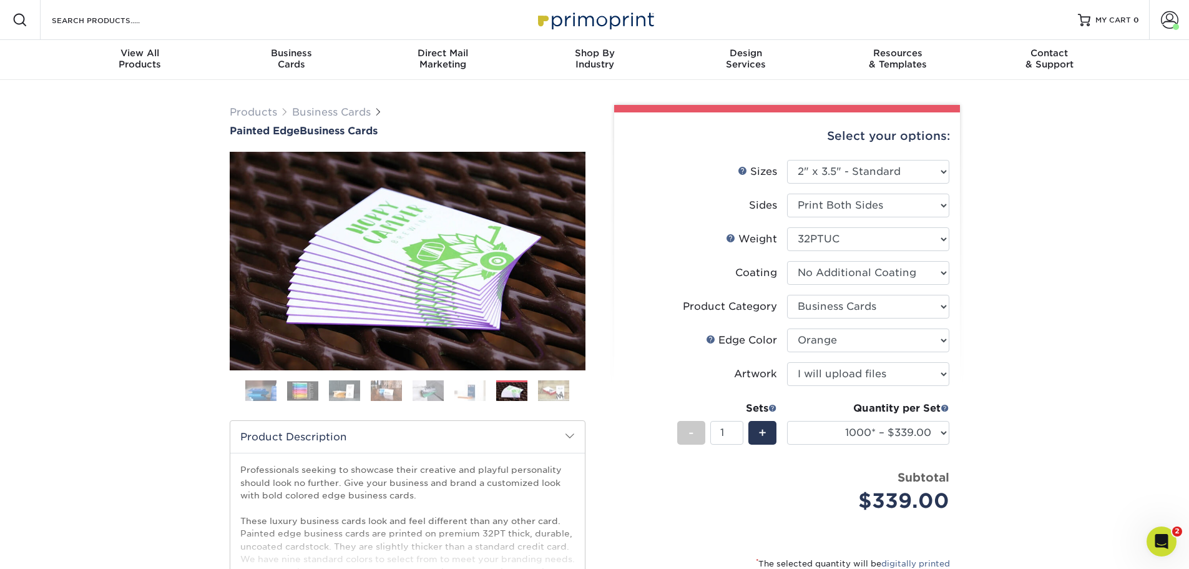
click at [552, 395] on img at bounding box center [553, 391] width 31 height 22
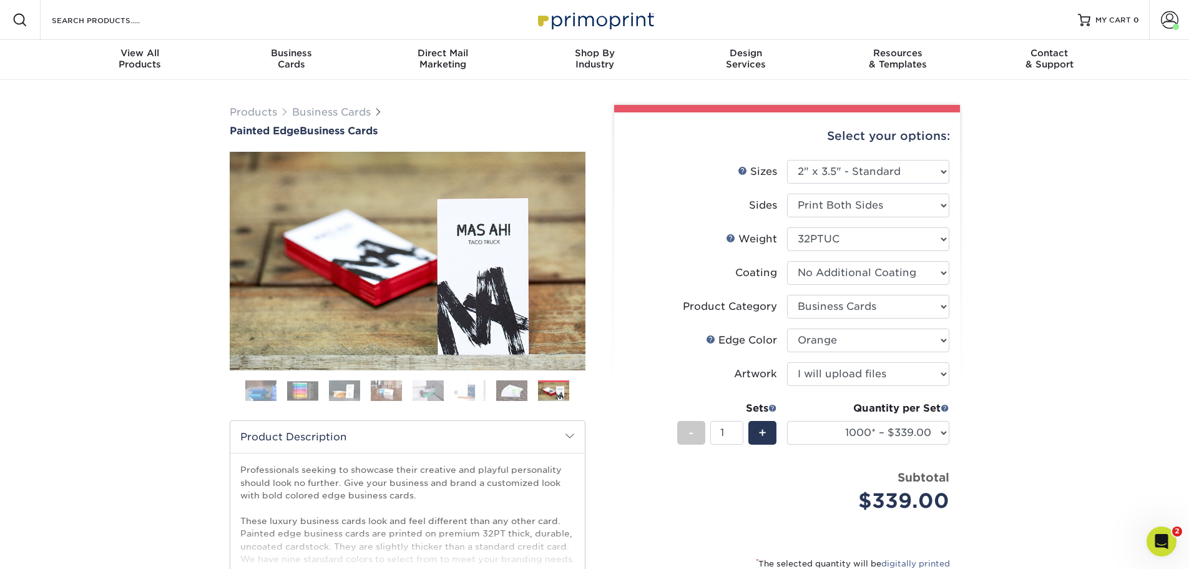
click at [263, 383] on img at bounding box center [260, 390] width 31 height 31
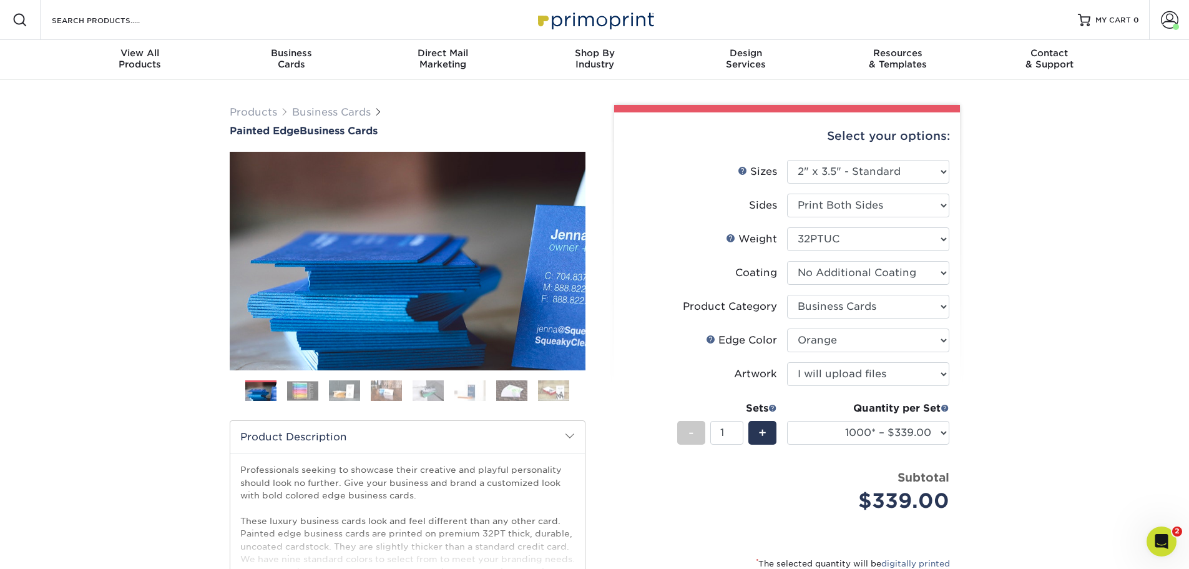
click at [306, 392] on img at bounding box center [302, 390] width 31 height 19
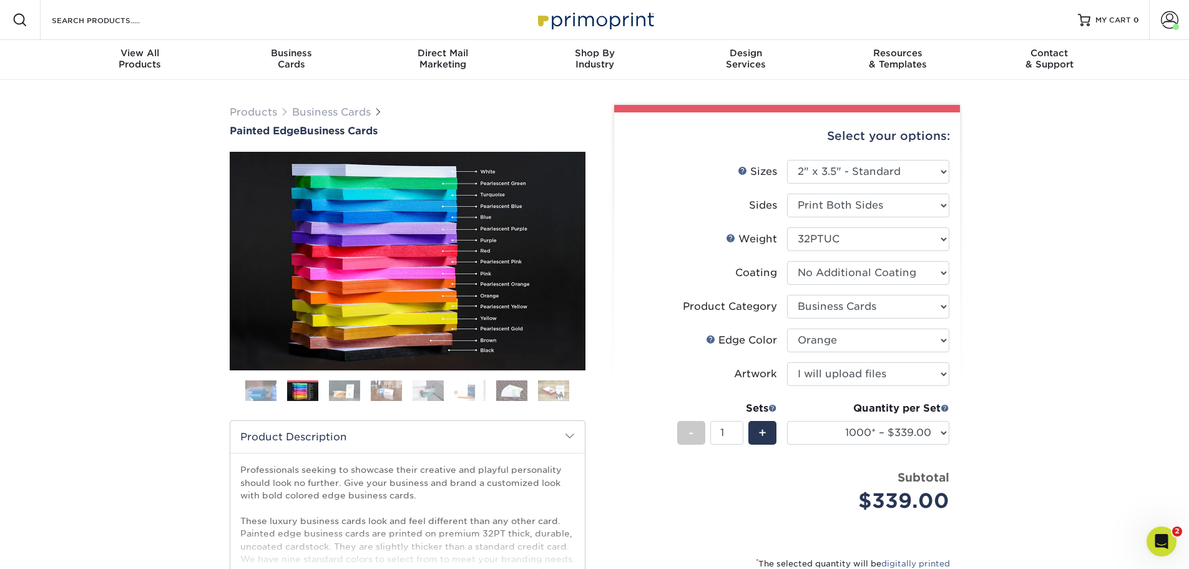
click at [348, 395] on img at bounding box center [344, 391] width 31 height 22
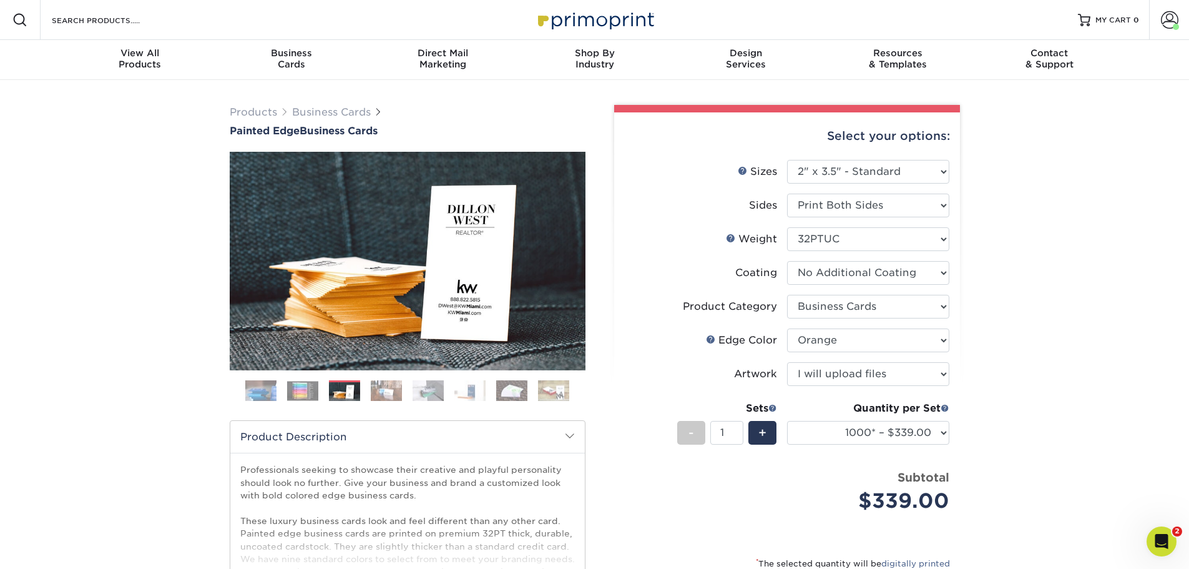
click at [390, 392] on img at bounding box center [386, 391] width 31 height 22
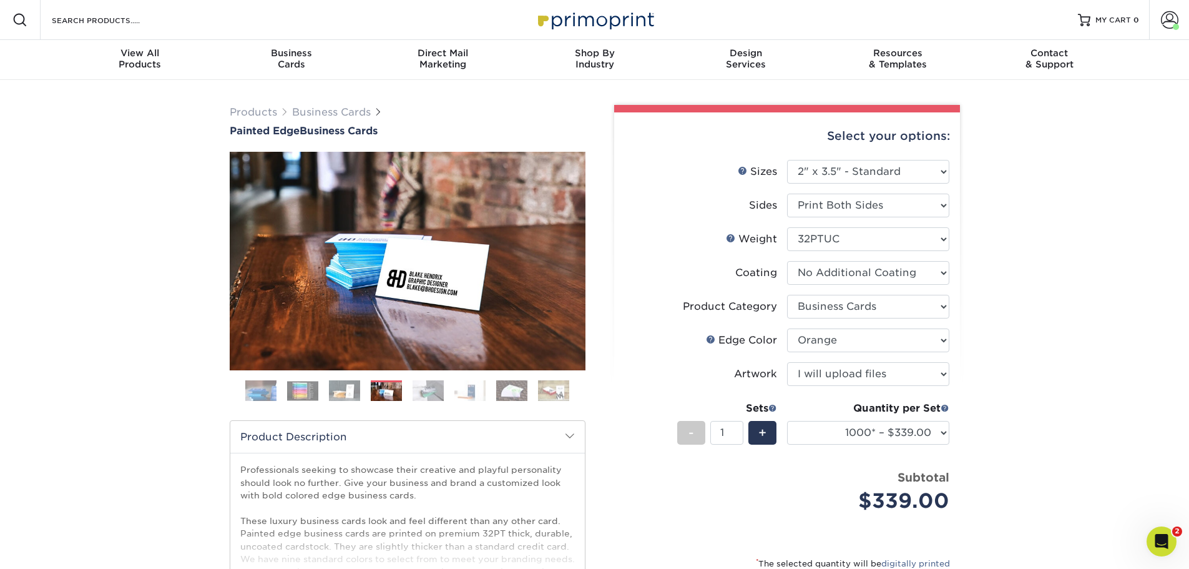
click at [426, 393] on img at bounding box center [428, 391] width 31 height 22
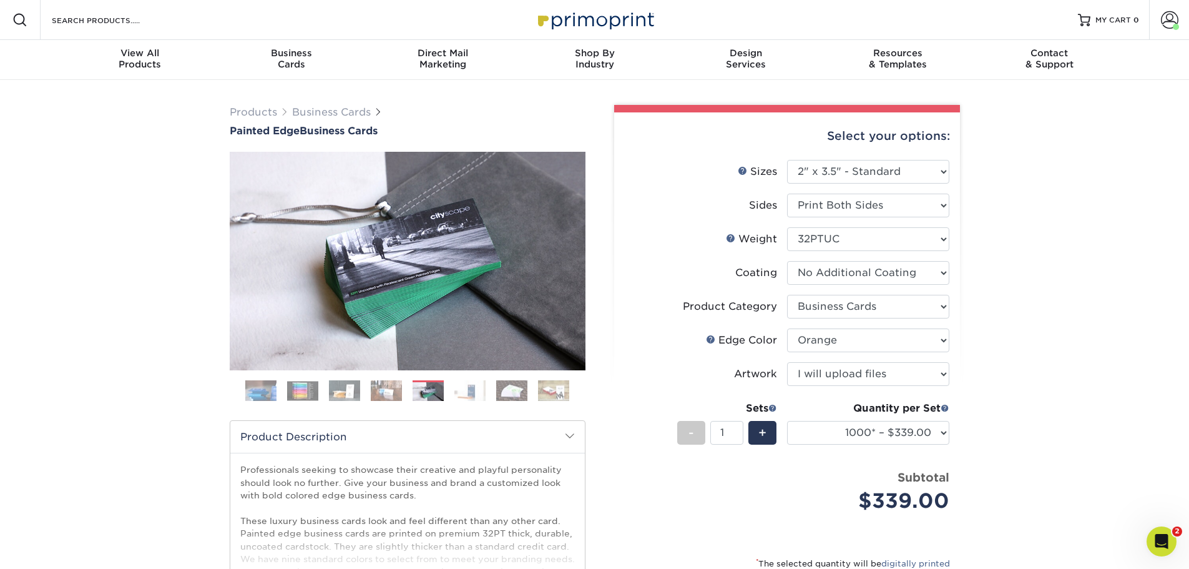
click at [456, 396] on img at bounding box center [469, 391] width 31 height 22
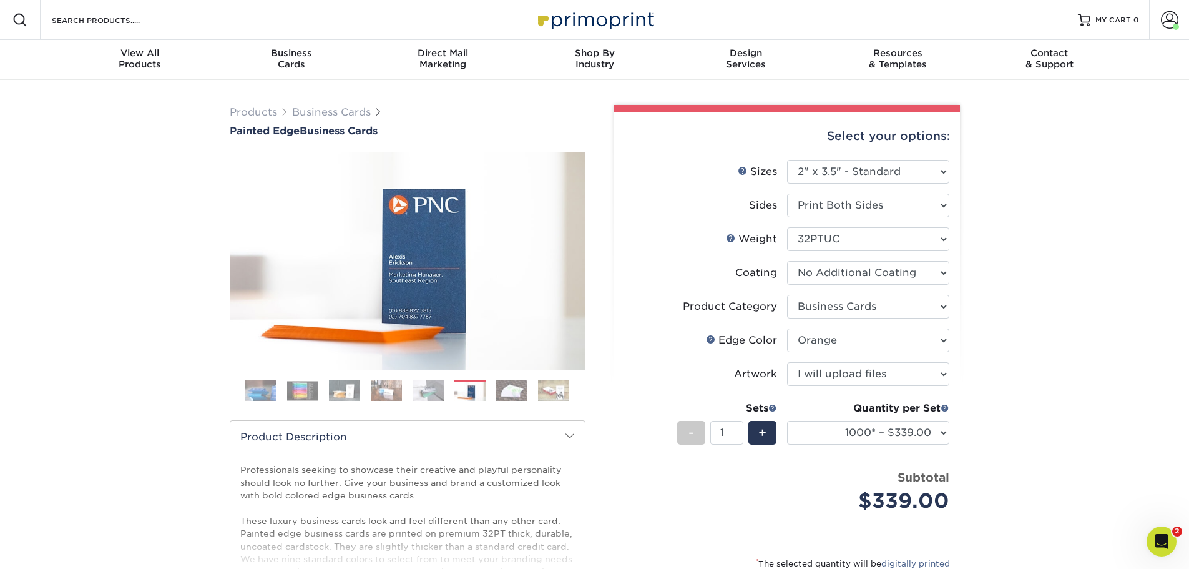
click at [514, 395] on img at bounding box center [511, 391] width 31 height 22
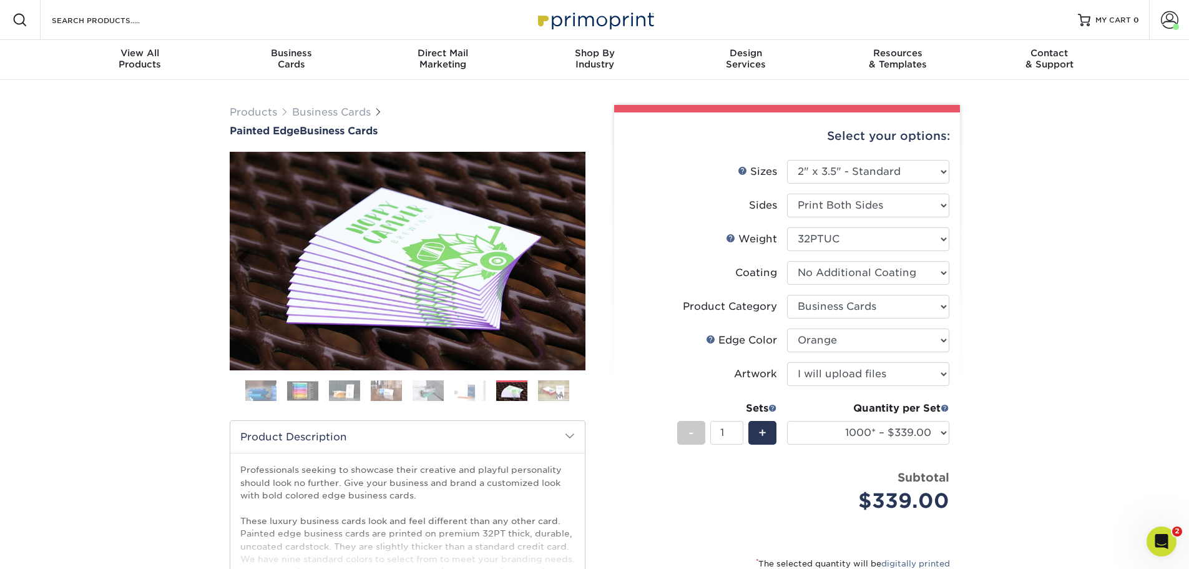
click at [432, 250] on img at bounding box center [408, 261] width 356 height 246
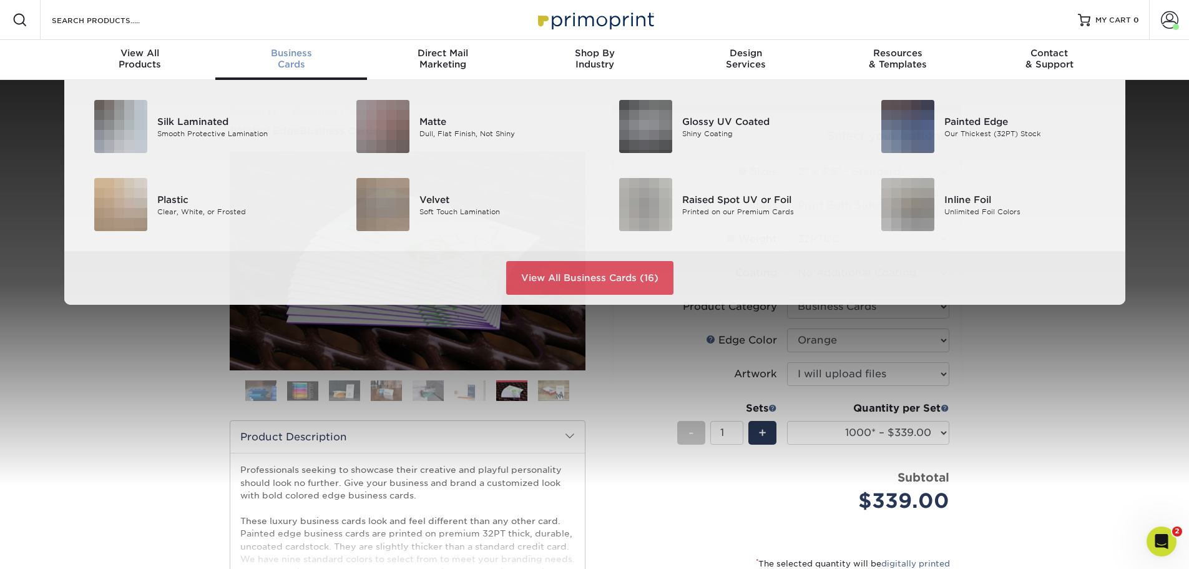
click at [288, 61] on div "Business Cards" at bounding box center [291, 58] width 152 height 22
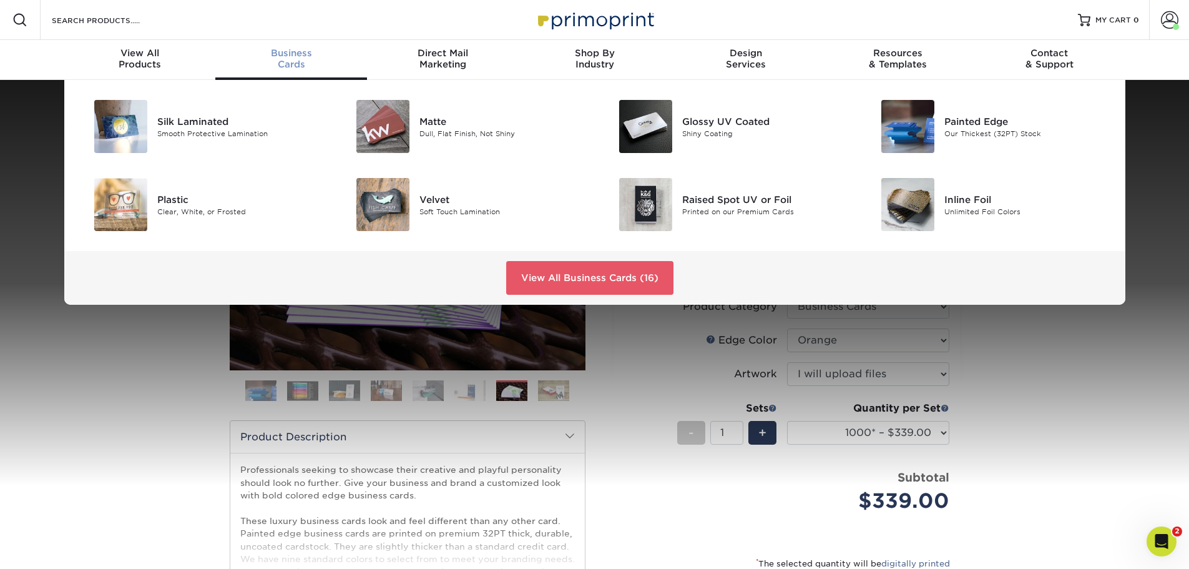
click at [288, 61] on div "Business Cards" at bounding box center [291, 58] width 152 height 22
click at [546, 275] on link "View All Business Cards (16)" at bounding box center [589, 278] width 167 height 34
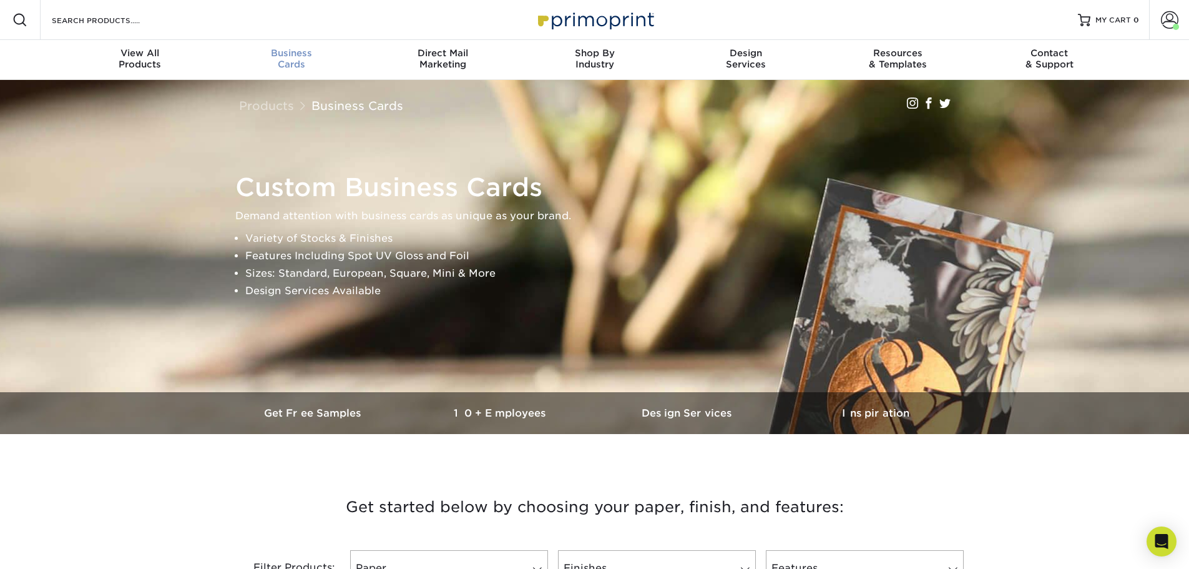
click at [294, 57] on span "Business" at bounding box center [291, 52] width 152 height 11
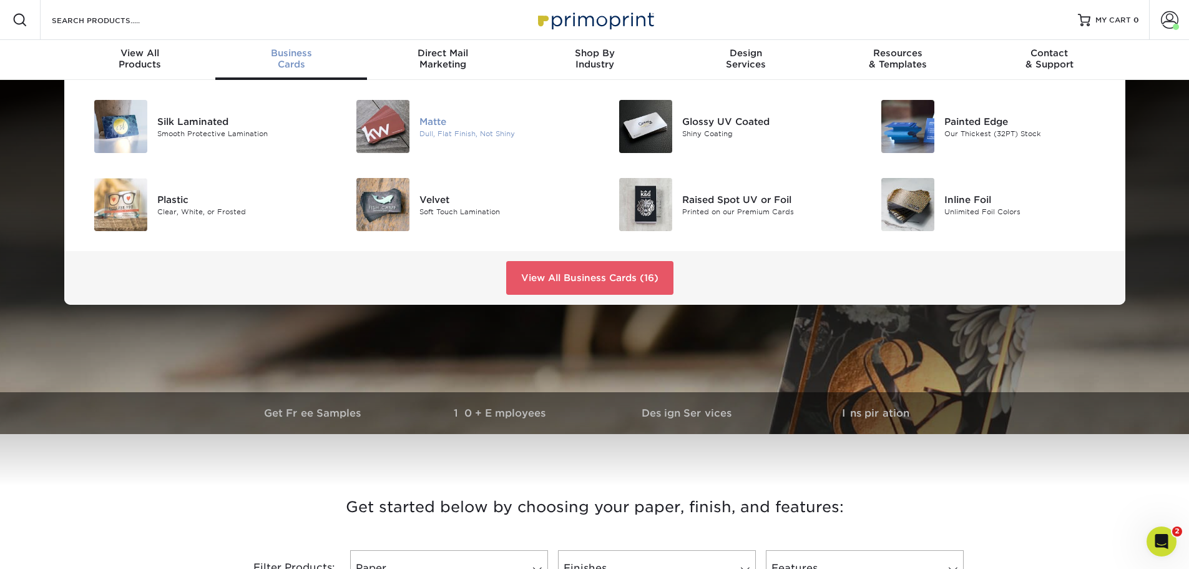
click at [381, 125] on img at bounding box center [382, 126] width 53 height 53
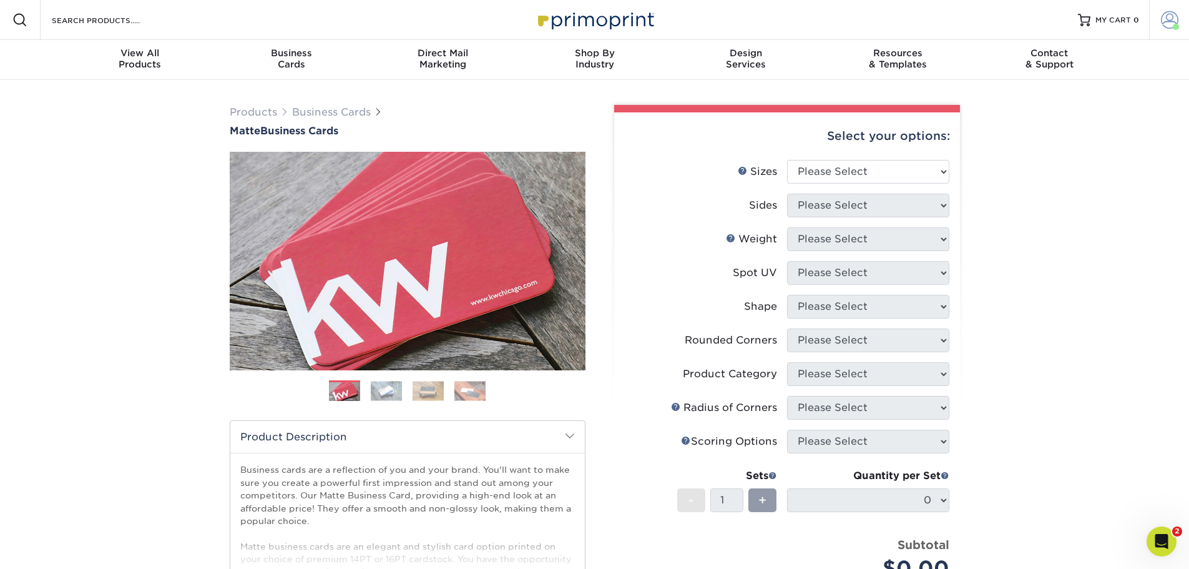
click at [1169, 17] on span at bounding box center [1169, 19] width 17 height 17
click at [1069, 129] on link "Order History" at bounding box center [1095, 137] width 157 height 17
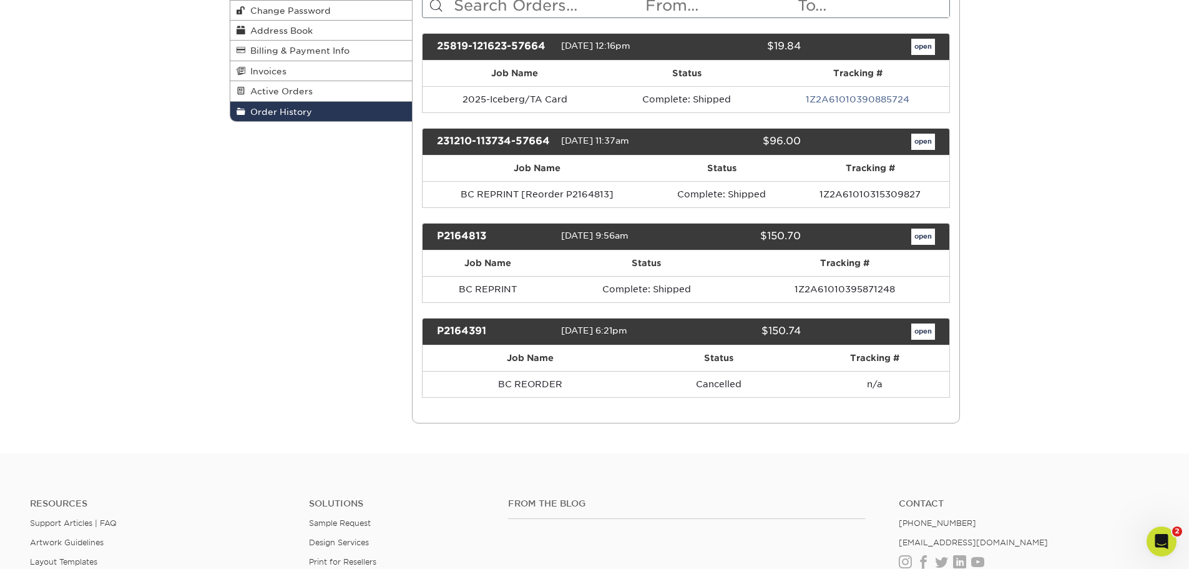
scroll to position [187, 0]
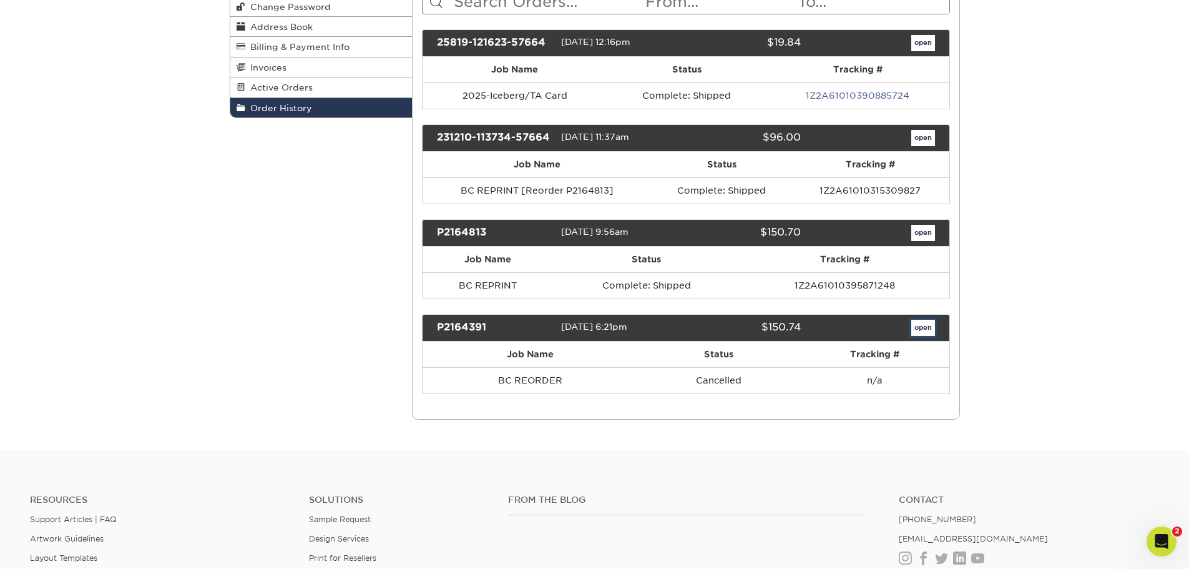
click at [921, 326] on link "open" at bounding box center [923, 328] width 24 height 16
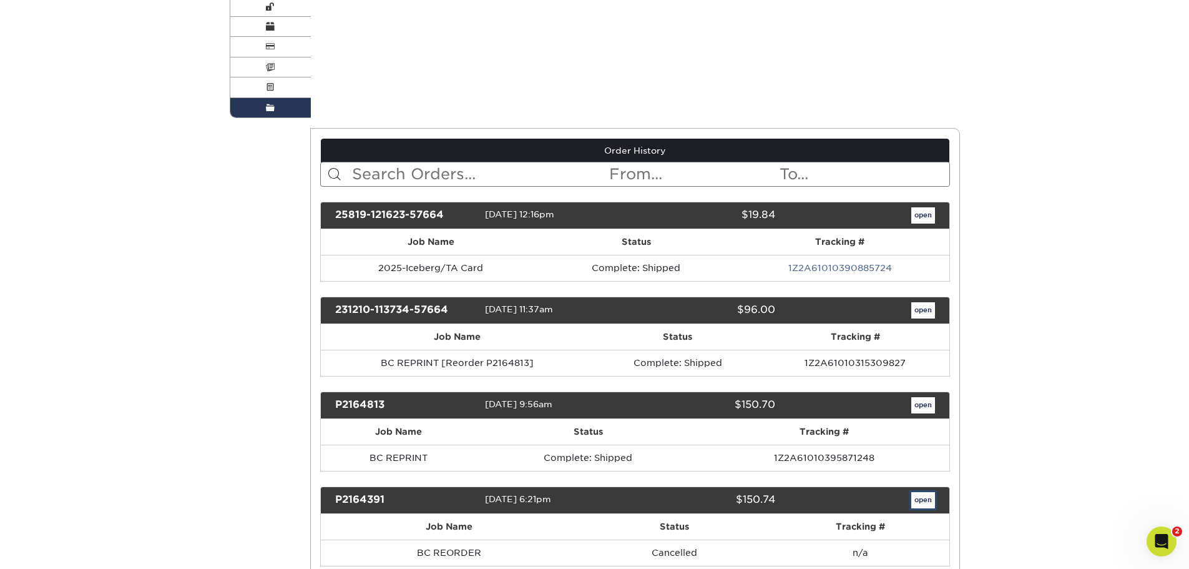
scroll to position [0, 0]
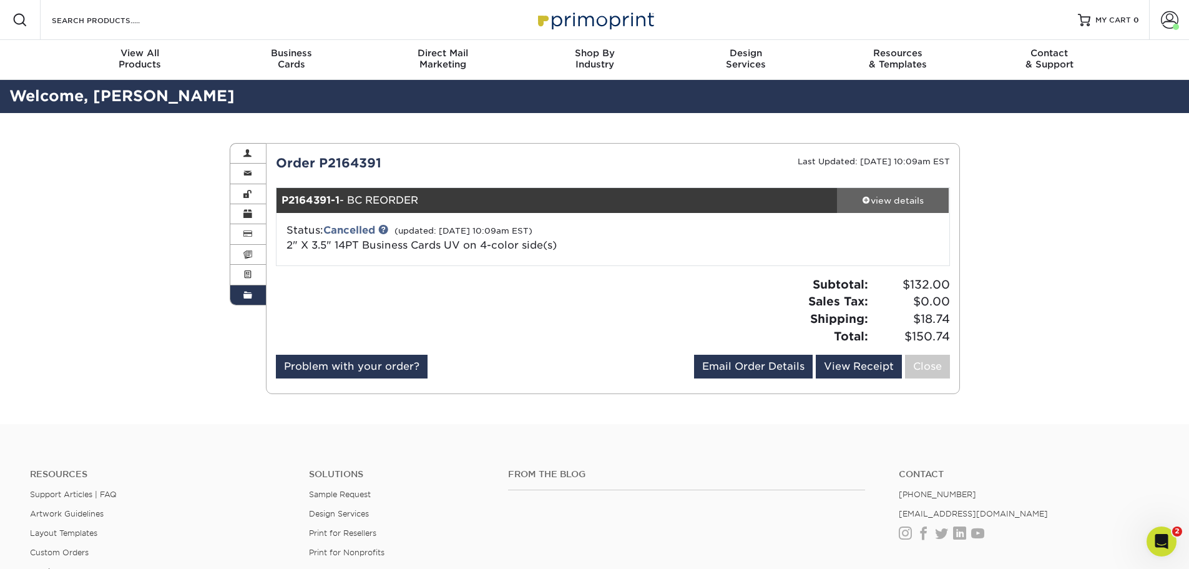
click at [909, 198] on div "view details" at bounding box center [893, 200] width 112 height 12
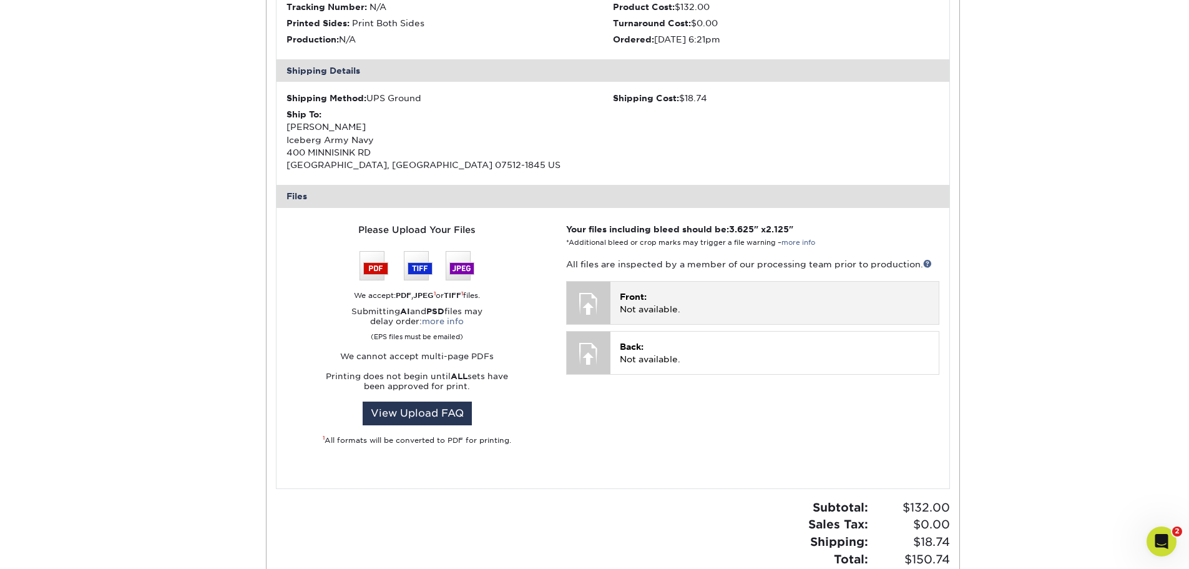
scroll to position [375, 0]
